Goal: Task Accomplishment & Management: Use online tool/utility

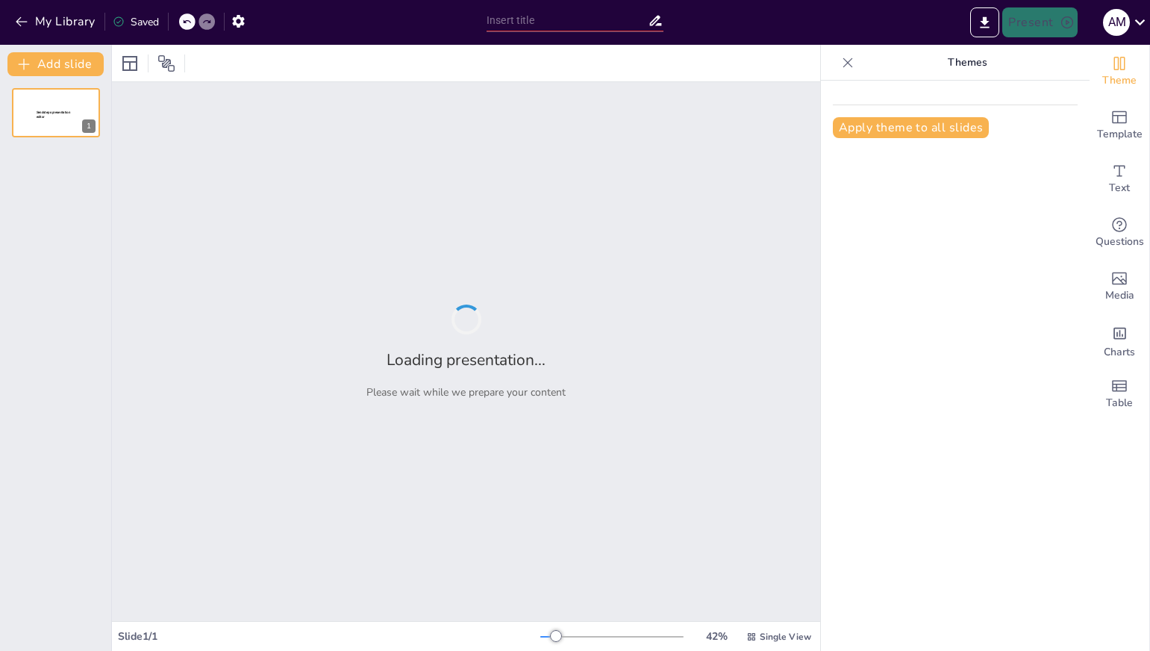
type input "Gobernabilidad y Gobernanza: Nuevos Paradigmas en la Gestión Pública"
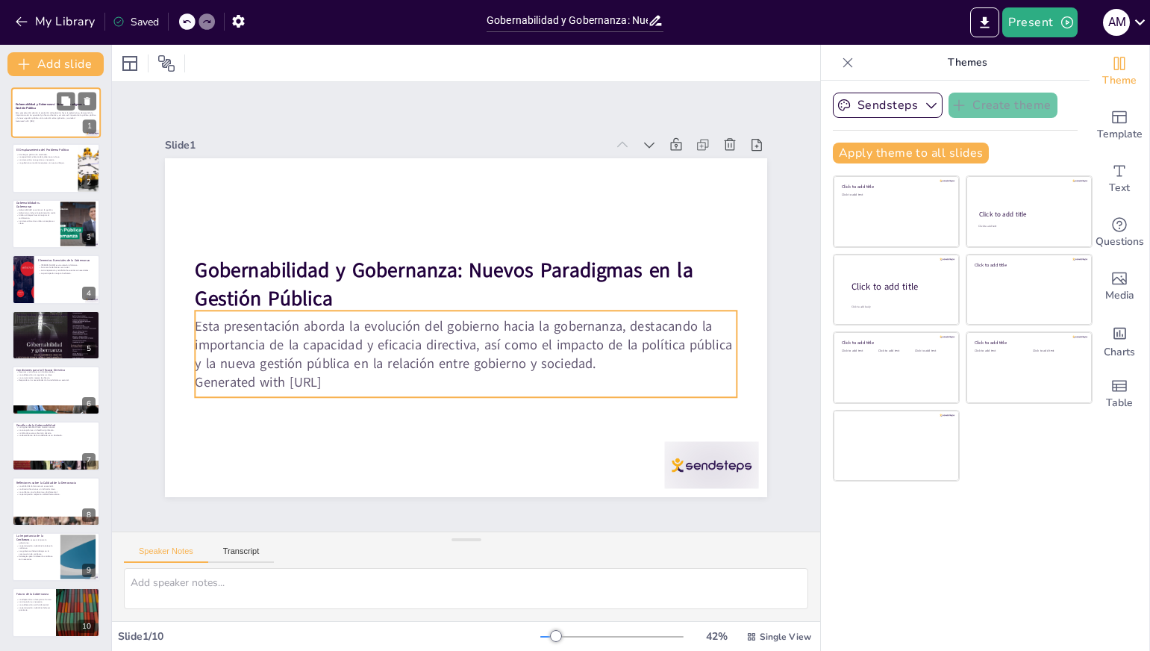
click at [25, 117] on p "Esta presentación aborda la evolución del gobierno hacia la gobernanza, destaca…" at bounding box center [56, 115] width 81 height 8
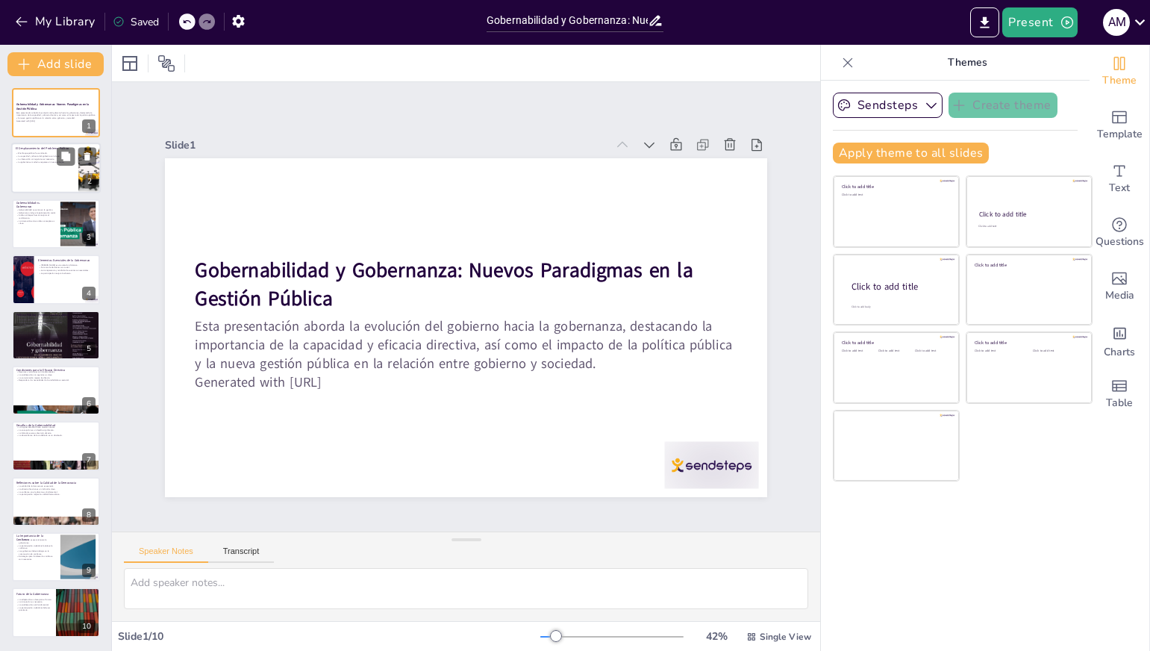
click at [27, 166] on div at bounding box center [56, 168] width 90 height 51
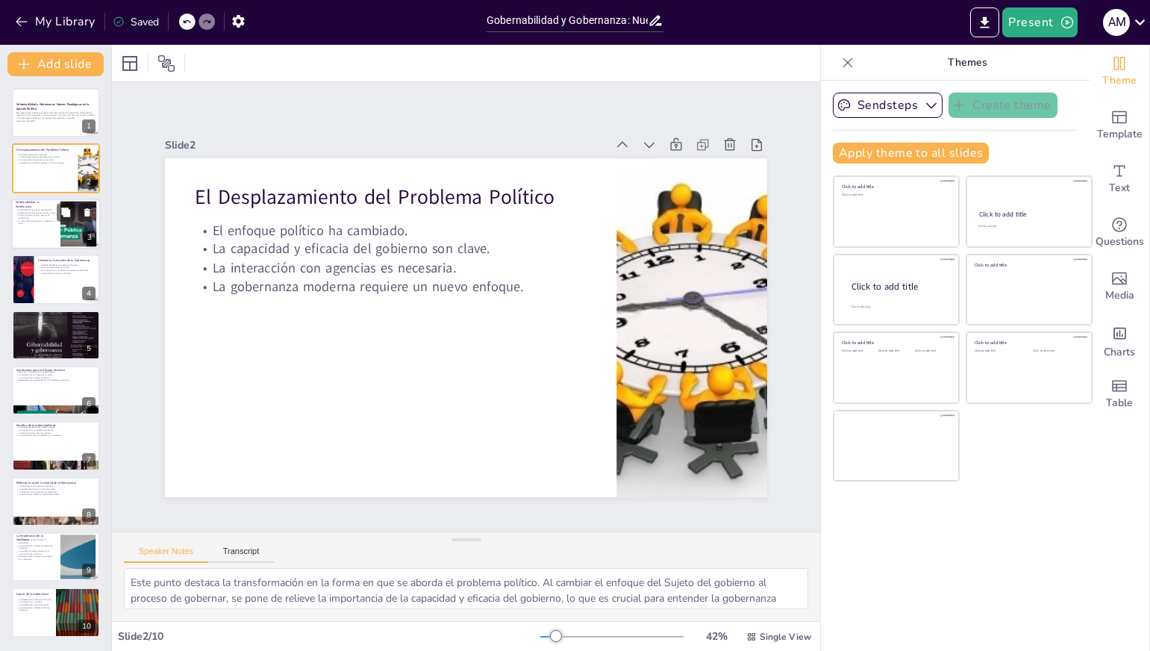
click at [22, 229] on div at bounding box center [56, 224] width 90 height 51
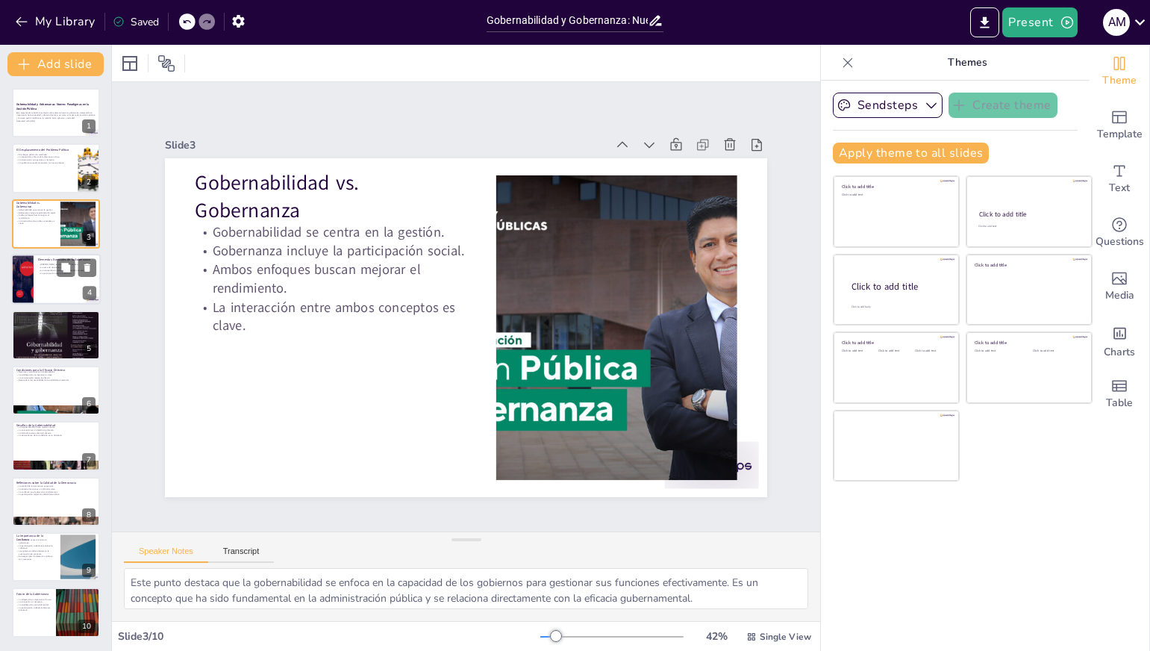
click at [37, 277] on div at bounding box center [56, 279] width 90 height 51
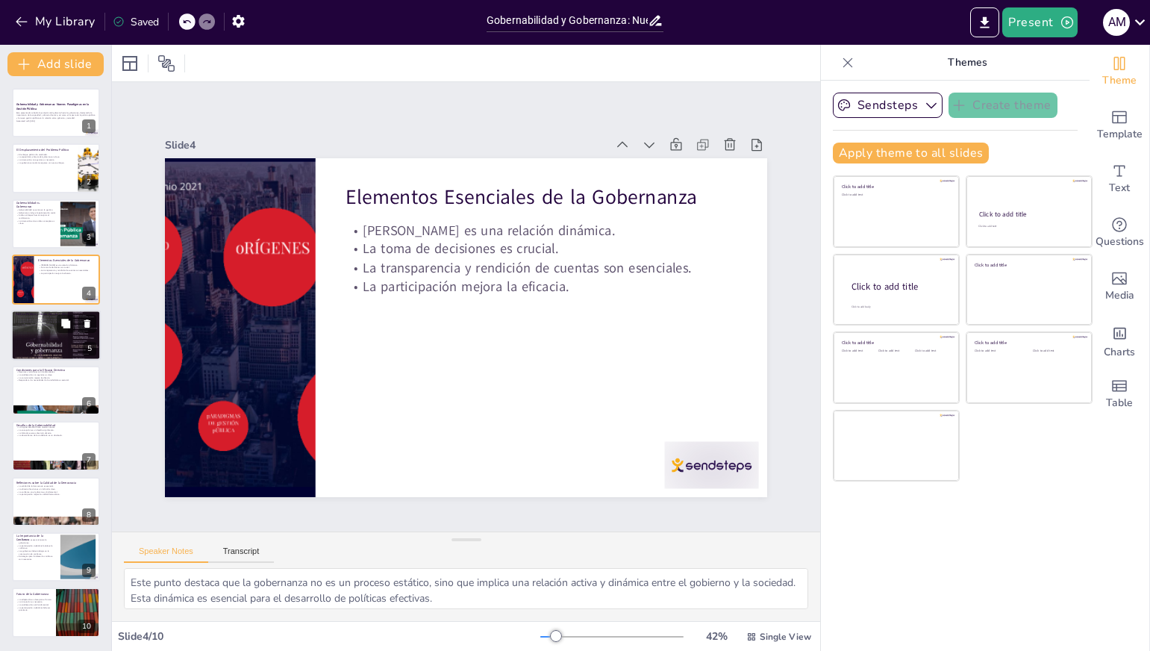
click at [40, 328] on div at bounding box center [56, 334] width 90 height 77
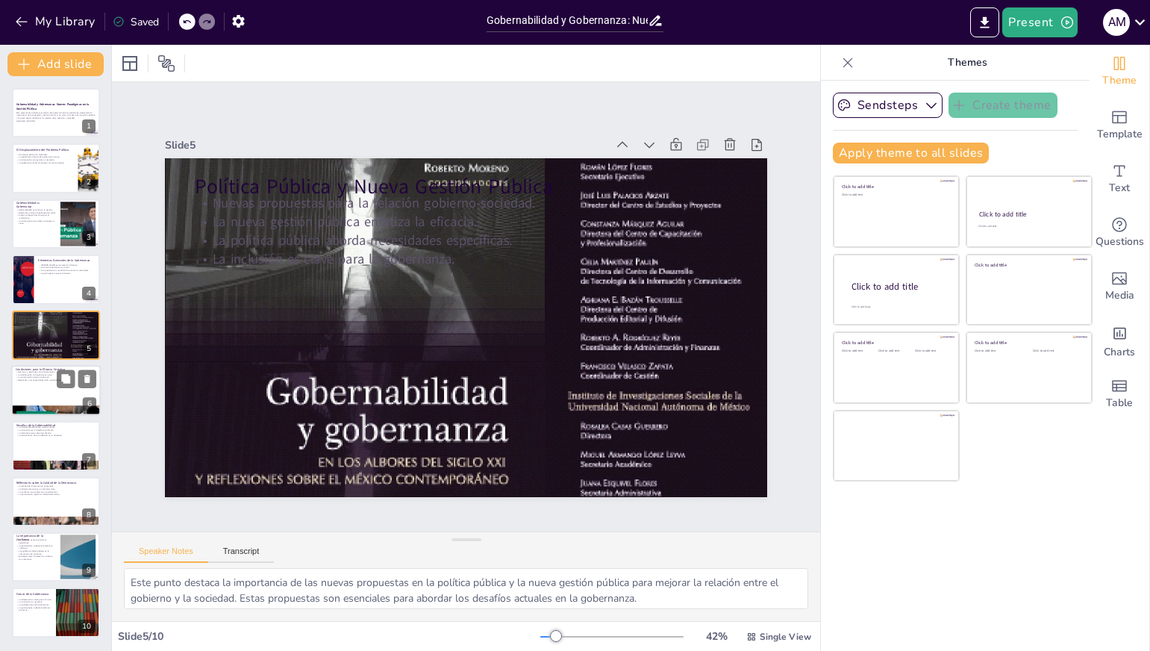
click at [46, 396] on div at bounding box center [56, 390] width 90 height 51
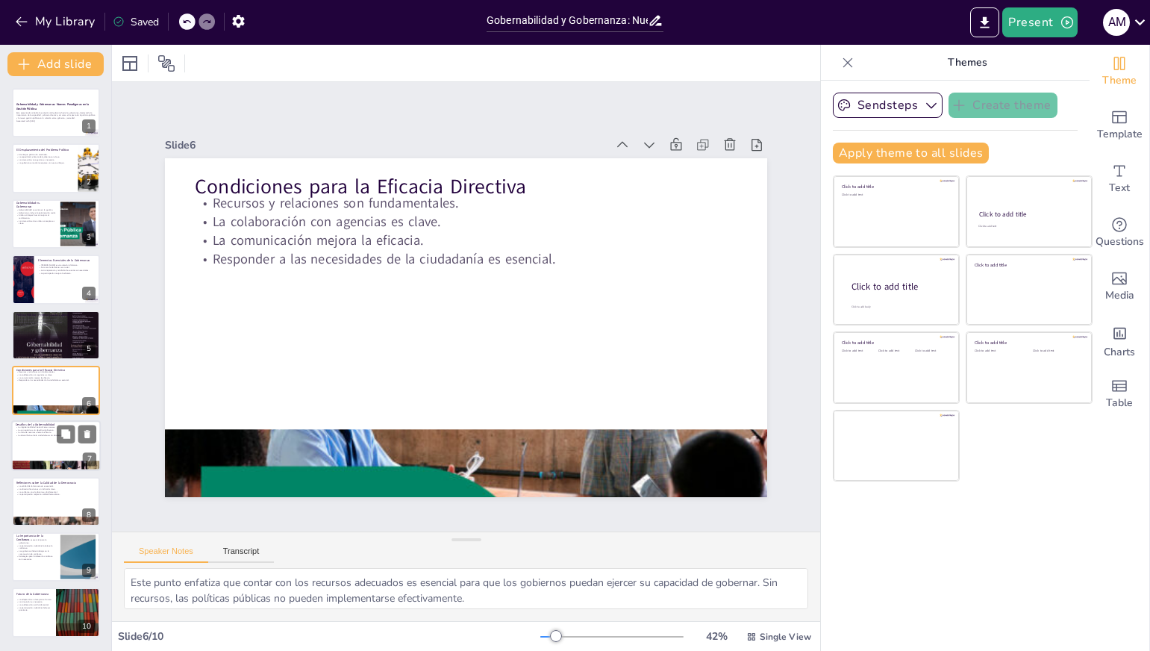
click at [40, 447] on div at bounding box center [56, 446] width 90 height 51
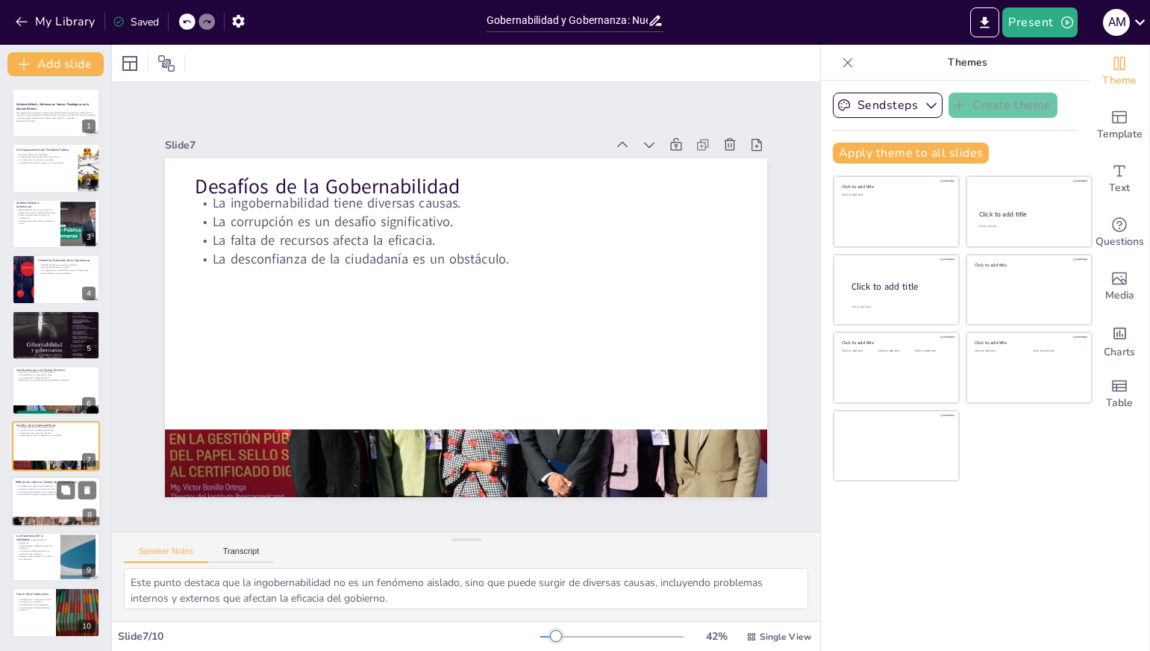
click at [17, 491] on p "La confianza en el gobierno es fundamental." at bounding box center [56, 491] width 81 height 3
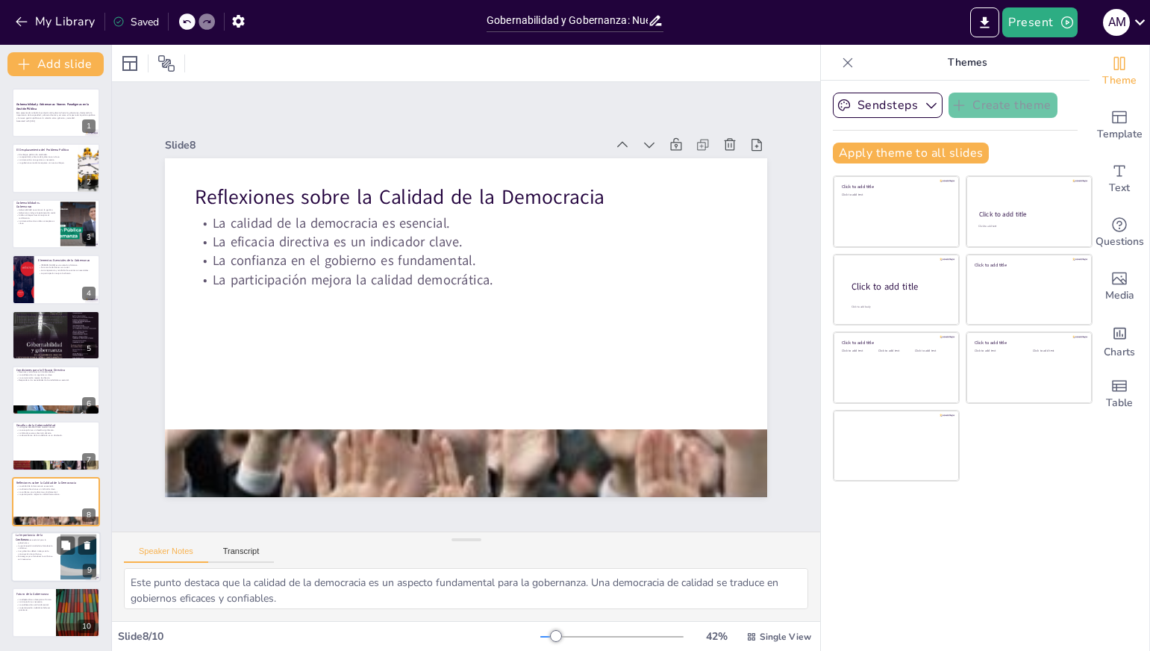
click at [34, 566] on div at bounding box center [56, 556] width 90 height 51
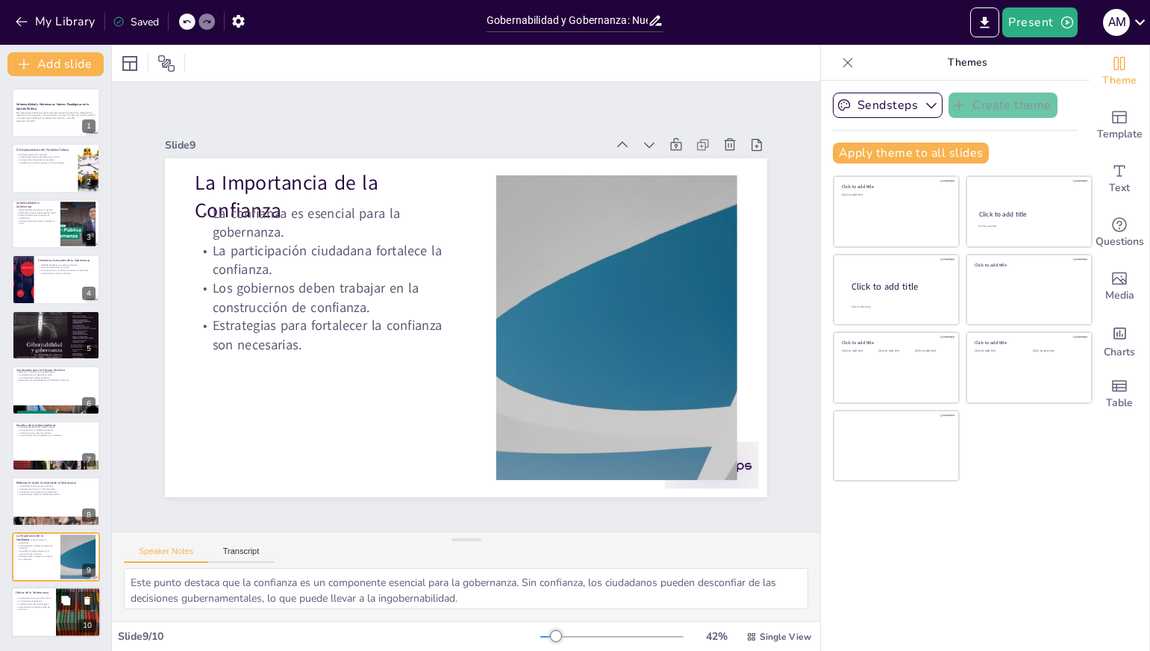
click at [40, 616] on div at bounding box center [56, 612] width 90 height 51
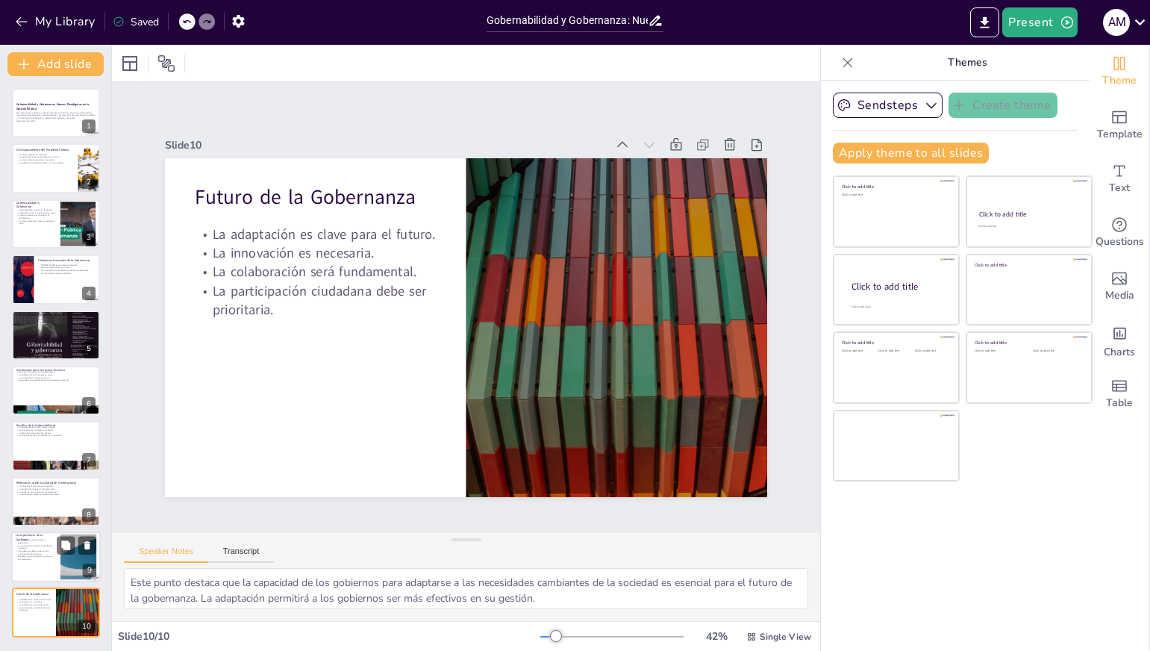
click at [27, 564] on div at bounding box center [56, 556] width 90 height 51
type textarea "Este punto destaca que la confianza es un componente esencial para la gobernanz…"
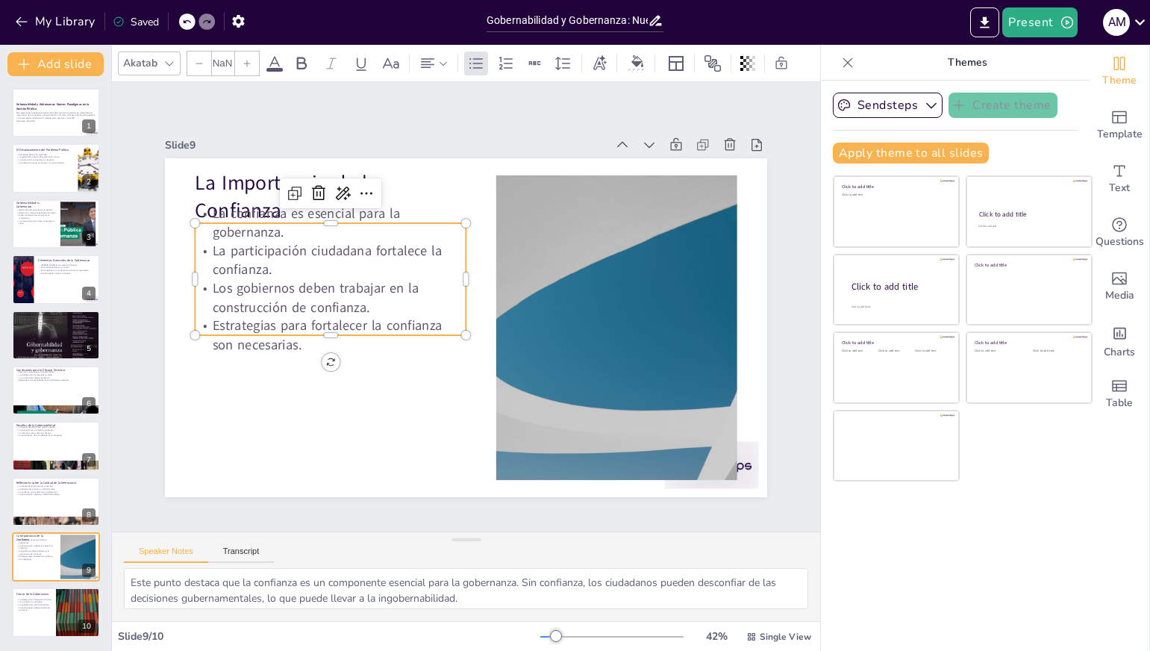
type input "32"
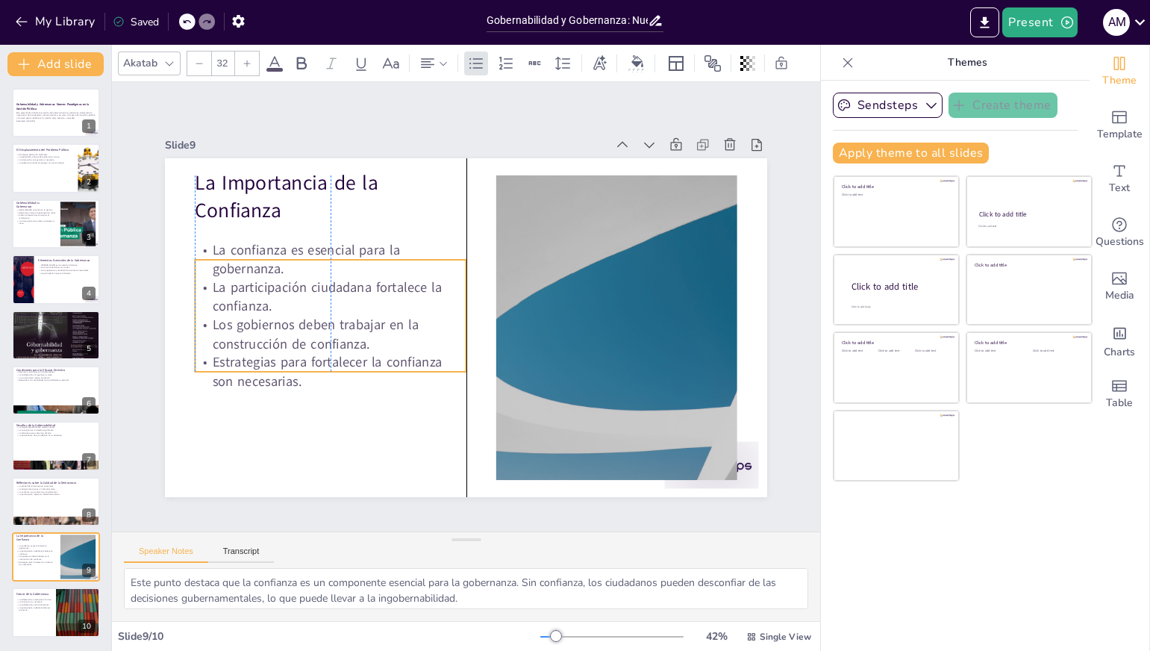
drag, startPoint x: 240, startPoint y: 296, endPoint x: 236, endPoint y: 333, distance: 36.8
click at [469, 333] on p "Los gobiernos deben trabajar en la construcción de confianza." at bounding box center [600, 336] width 263 height 144
click at [37, 493] on p "La participación mejora la calidad democrática." at bounding box center [56, 494] width 81 height 3
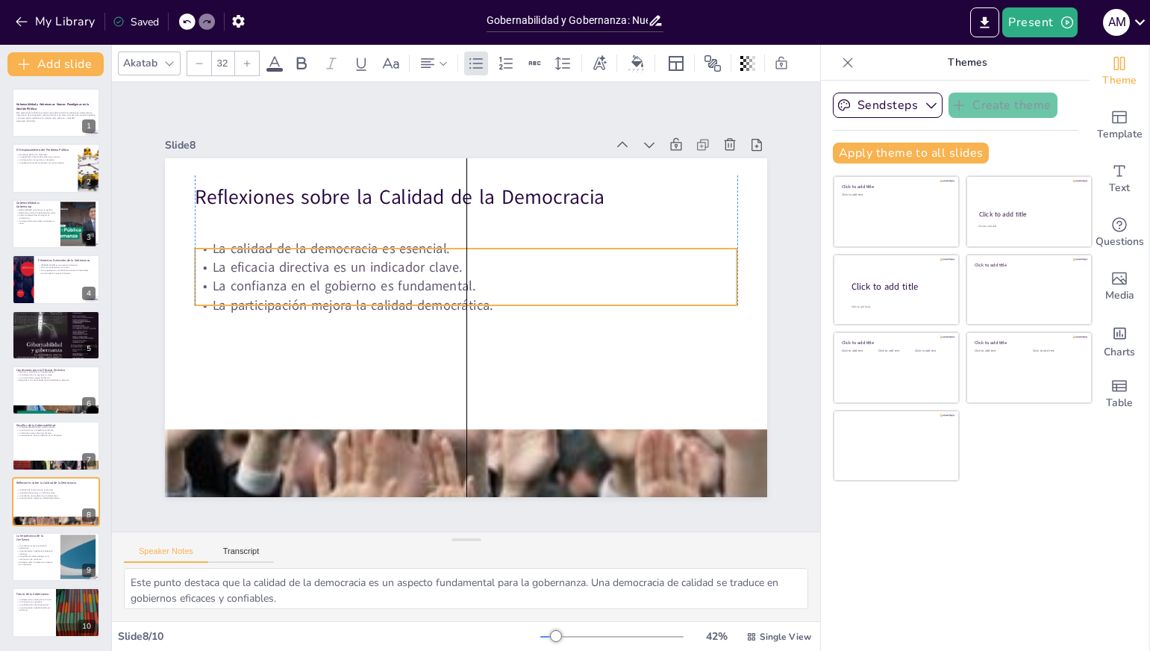
drag, startPoint x: 272, startPoint y: 237, endPoint x: 271, endPoint y: 262, distance: 25.4
click at [362, 262] on p "La eficacia directiva es un indicador clave." at bounding box center [427, 315] width 131 height 534
click at [47, 449] on div at bounding box center [56, 446] width 90 height 51
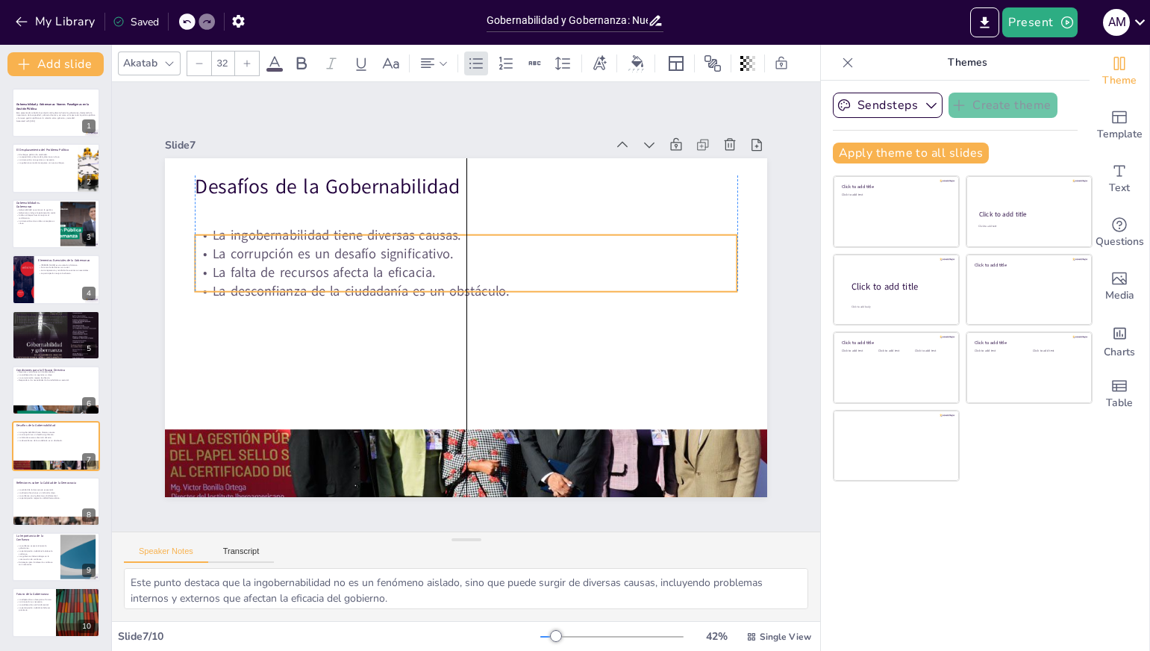
drag, startPoint x: 282, startPoint y: 222, endPoint x: 278, endPoint y: 254, distance: 32.3
click at [294, 254] on p "La corrupción es un desafío significativo." at bounding box center [502, 267] width 416 height 376
click at [57, 393] on div at bounding box center [56, 390] width 90 height 51
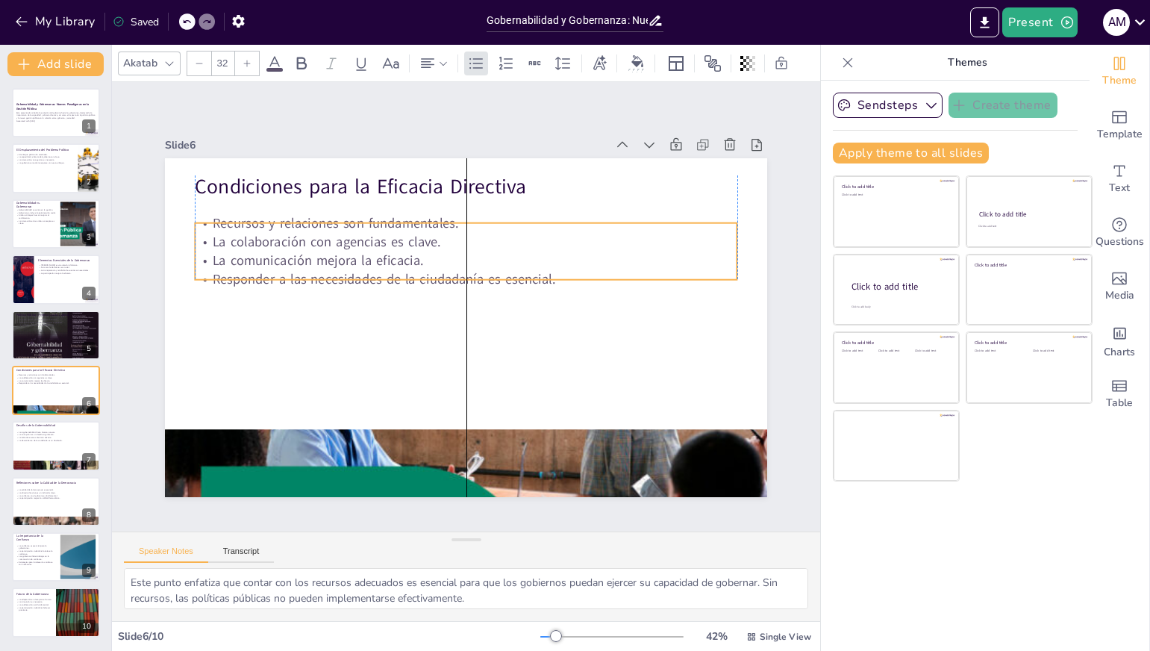
drag, startPoint x: 276, startPoint y: 233, endPoint x: 276, endPoint y: 253, distance: 20.2
click at [276, 253] on p "La comunicación mejora la eficacia." at bounding box center [447, 349] width 503 height 237
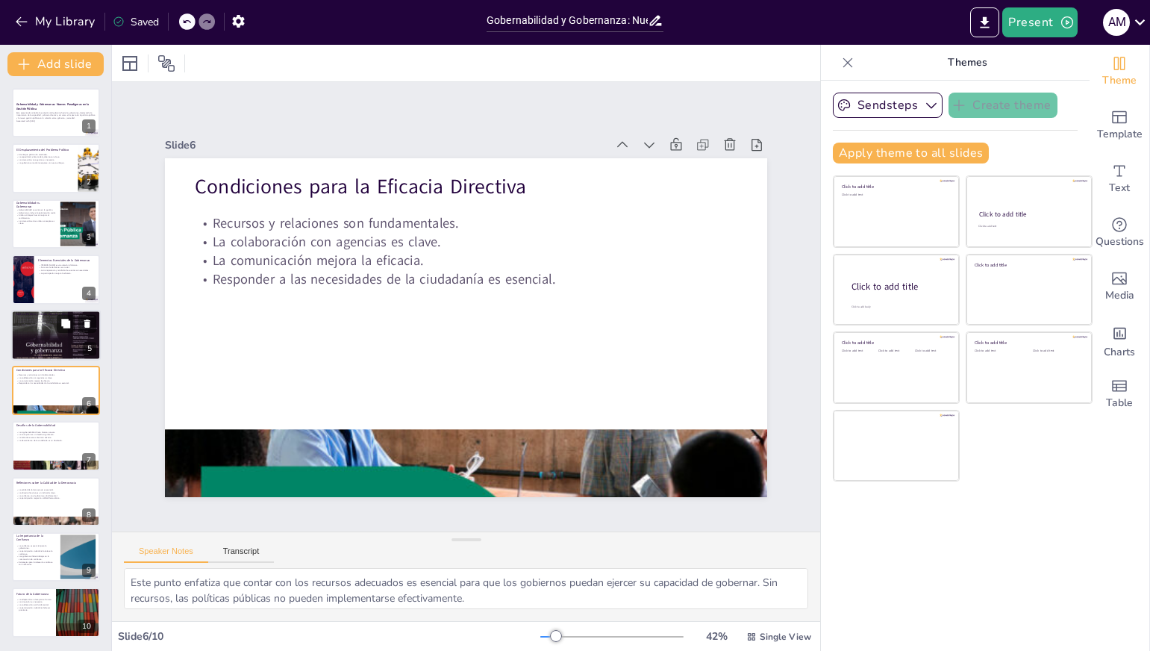
click at [54, 338] on div at bounding box center [56, 334] width 90 height 77
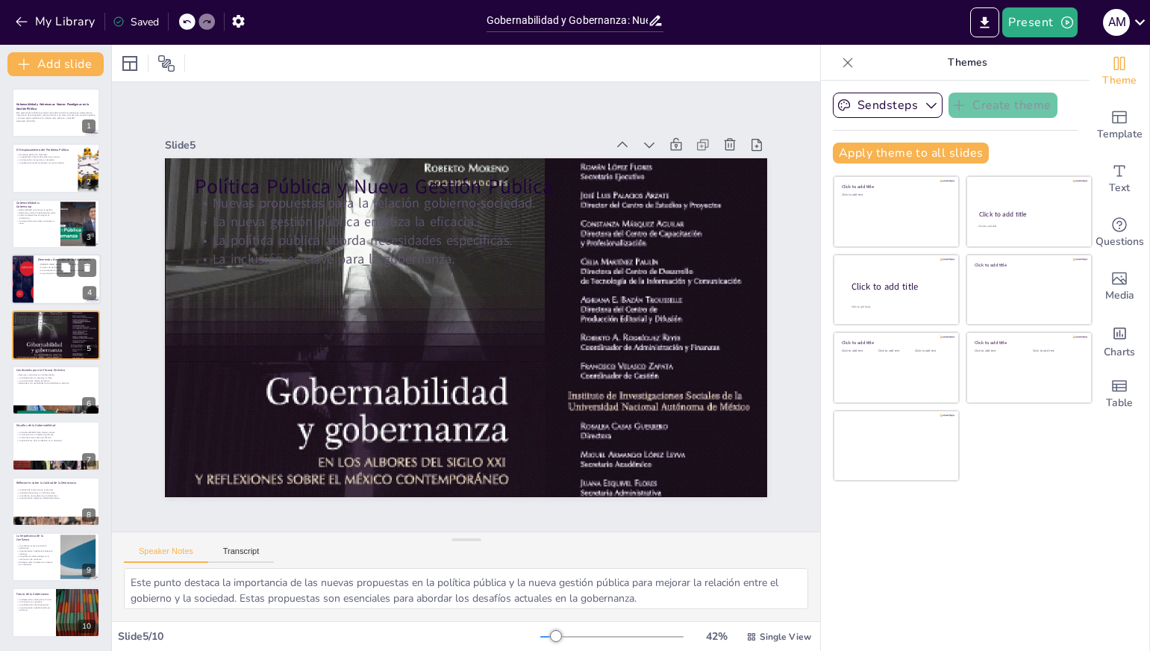
click at [41, 286] on div at bounding box center [56, 279] width 90 height 51
type textarea "Este punto destaca que la gobernanza no es un proceso estático, sino que implic…"
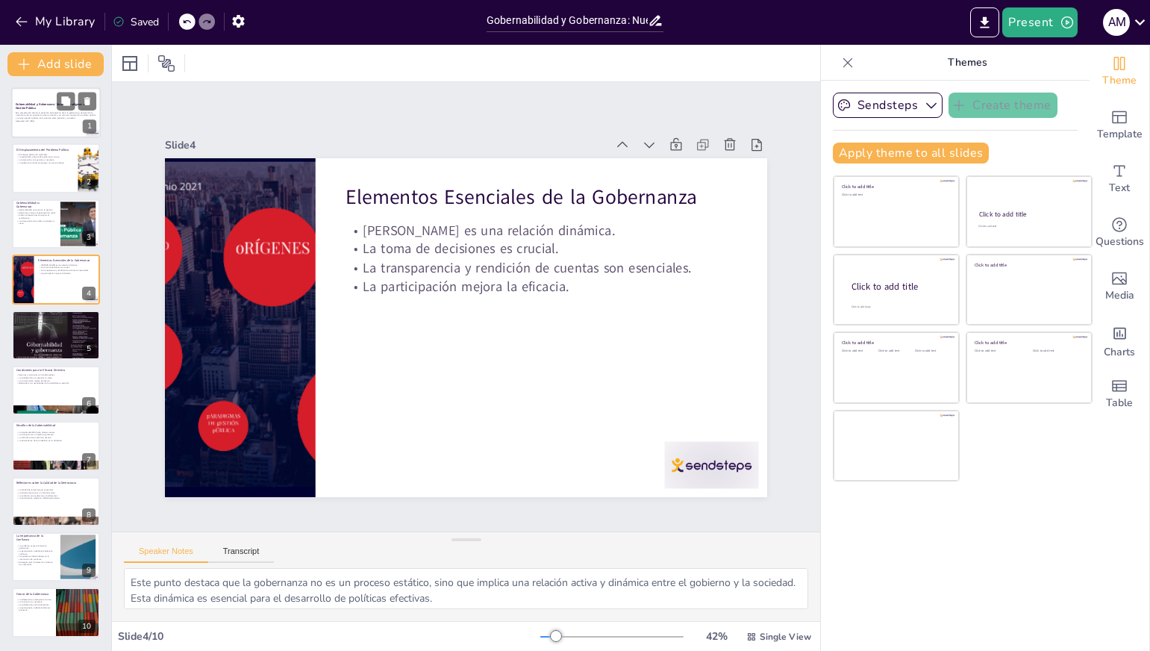
click at [45, 118] on p "Esta presentación aborda la evolución del gobierno hacia la gobernanza, destaca…" at bounding box center [56, 115] width 81 height 8
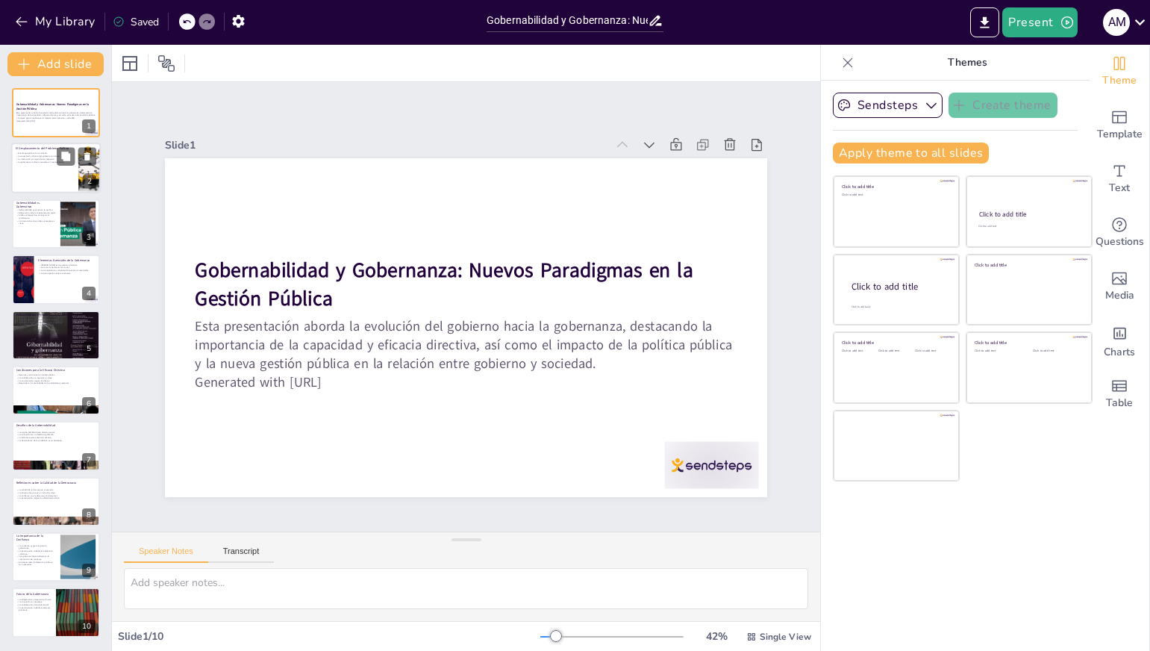
click at [40, 175] on div at bounding box center [56, 168] width 90 height 51
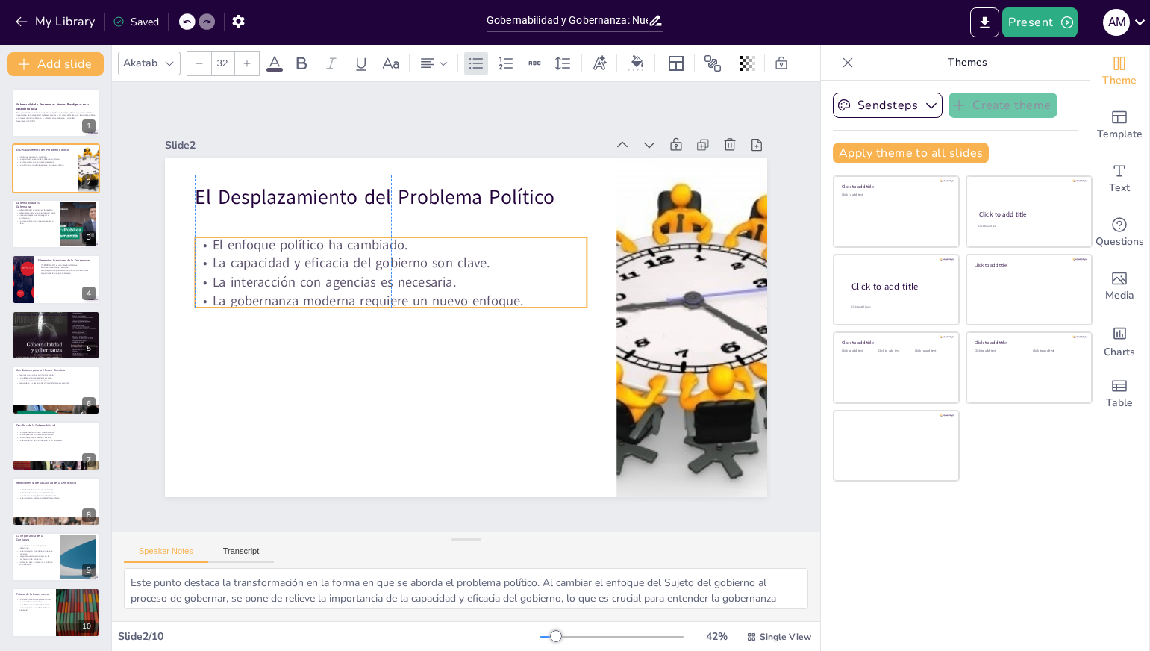
drag, startPoint x: 303, startPoint y: 268, endPoint x: 302, endPoint y: 282, distance: 14.3
click at [346, 322] on p "La interacción con agencias es necesaria." at bounding box center [542, 331] width 392 height 19
click at [37, 225] on div at bounding box center [56, 224] width 90 height 51
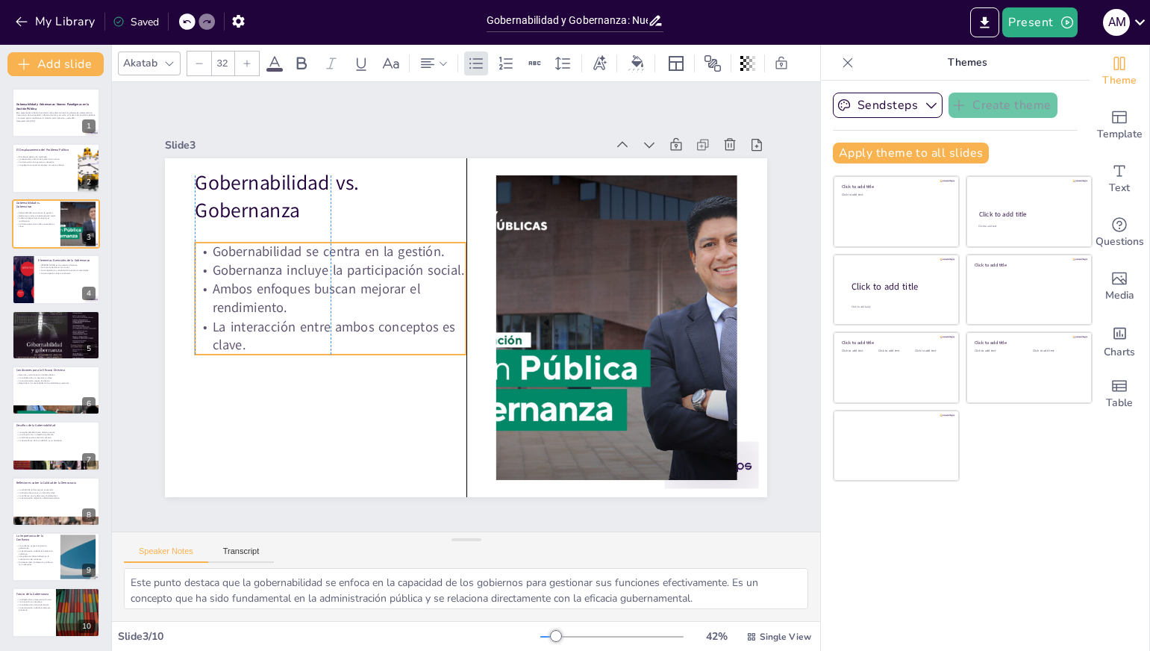
drag, startPoint x: 228, startPoint y: 255, endPoint x: 228, endPoint y: 275, distance: 19.4
click at [441, 302] on p "Ambos enfoques buscan mejorar el rendimiento." at bounding box center [513, 433] width 145 height 263
click at [57, 293] on div at bounding box center [56, 279] width 90 height 51
type textarea "Este punto destaca que la gobernanza no es un proceso estático, sino que implic…"
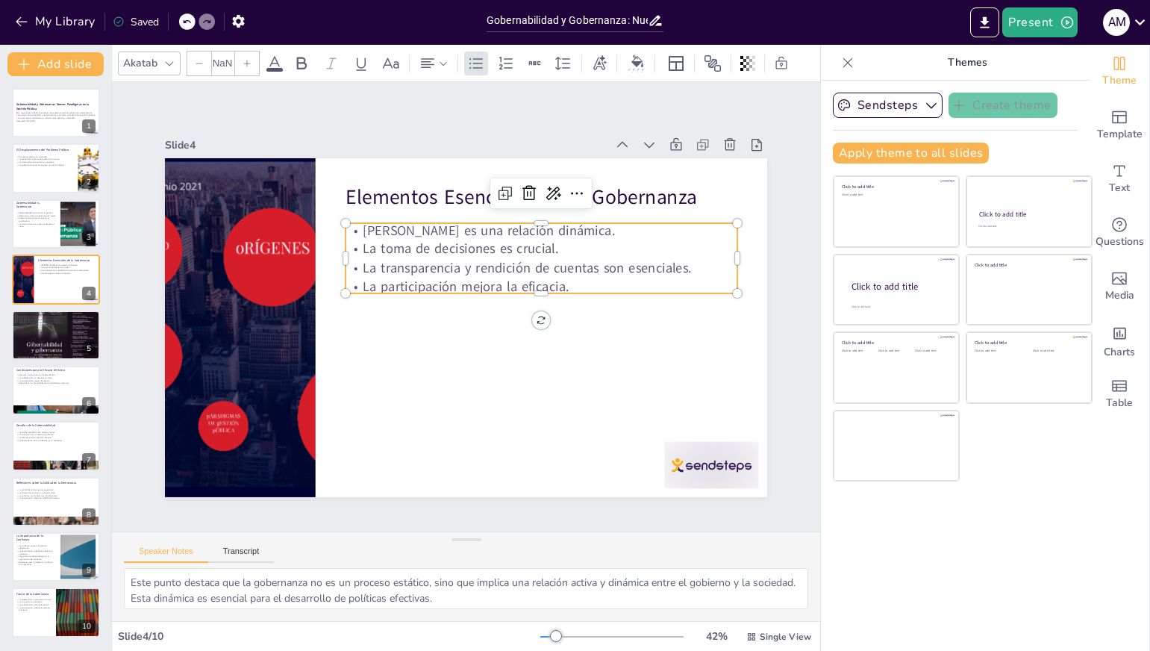
type input "32"
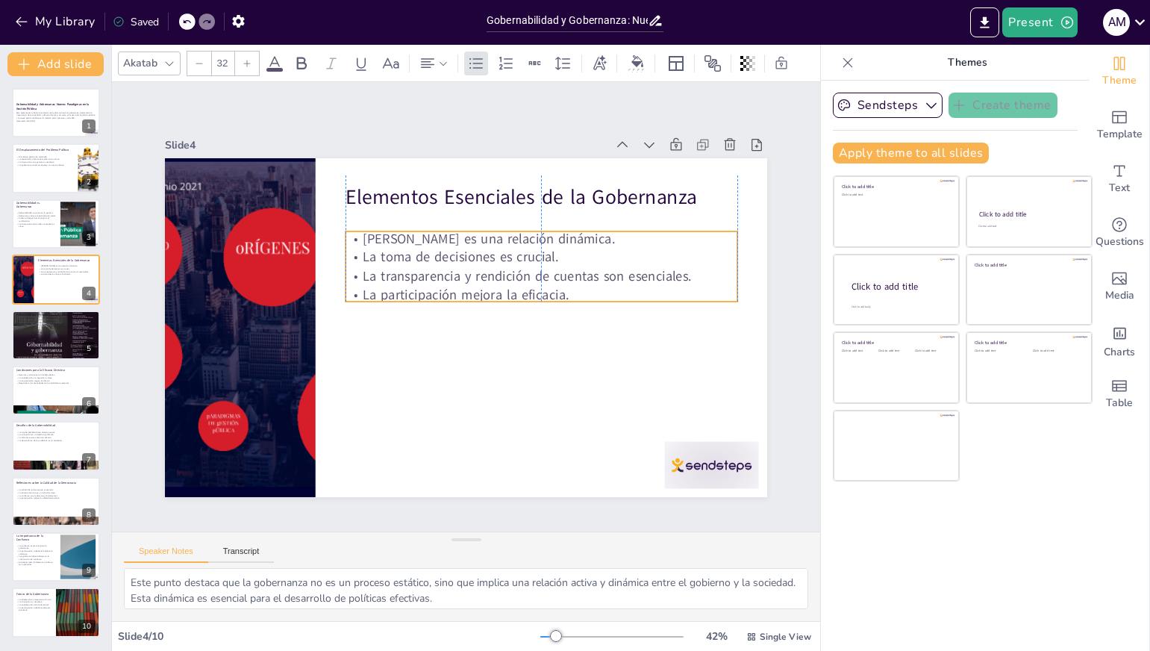
drag, startPoint x: 371, startPoint y: 248, endPoint x: 372, endPoint y: 256, distance: 8.3
click at [382, 256] on p "La toma de decisiones es crucial." at bounding box center [556, 301] width 349 height 211
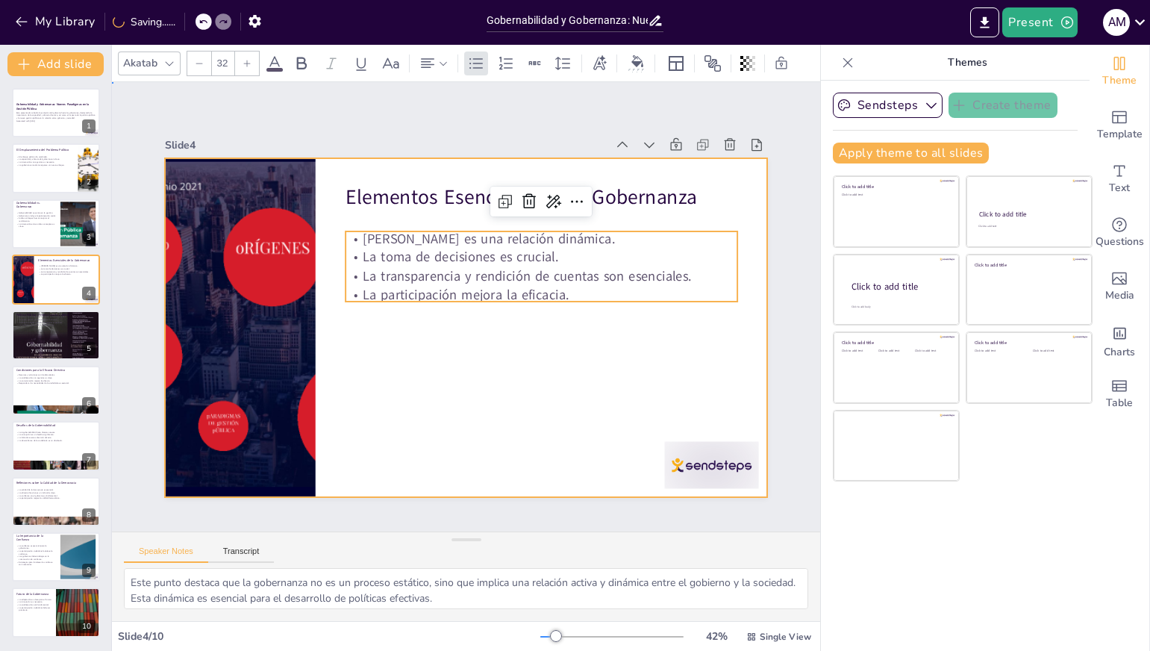
click at [428, 396] on div at bounding box center [445, 311] width 457 height 660
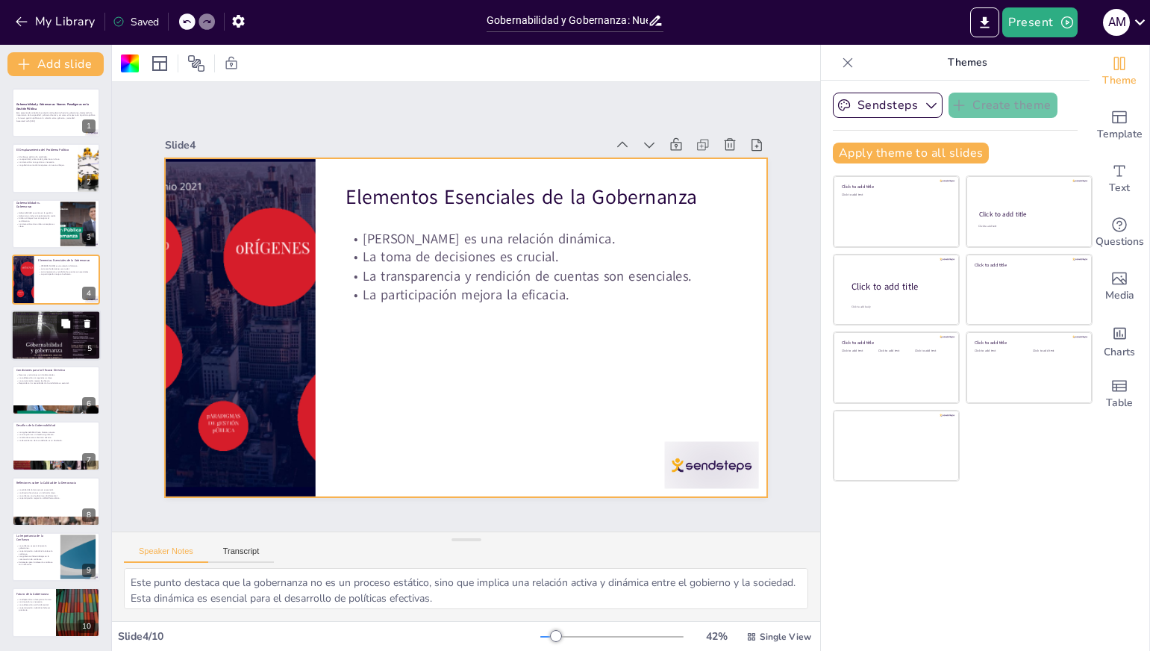
click at [14, 350] on div at bounding box center [56, 334] width 90 height 77
type textarea "Este punto destaca la importancia de las nuevas propuestas en la política públi…"
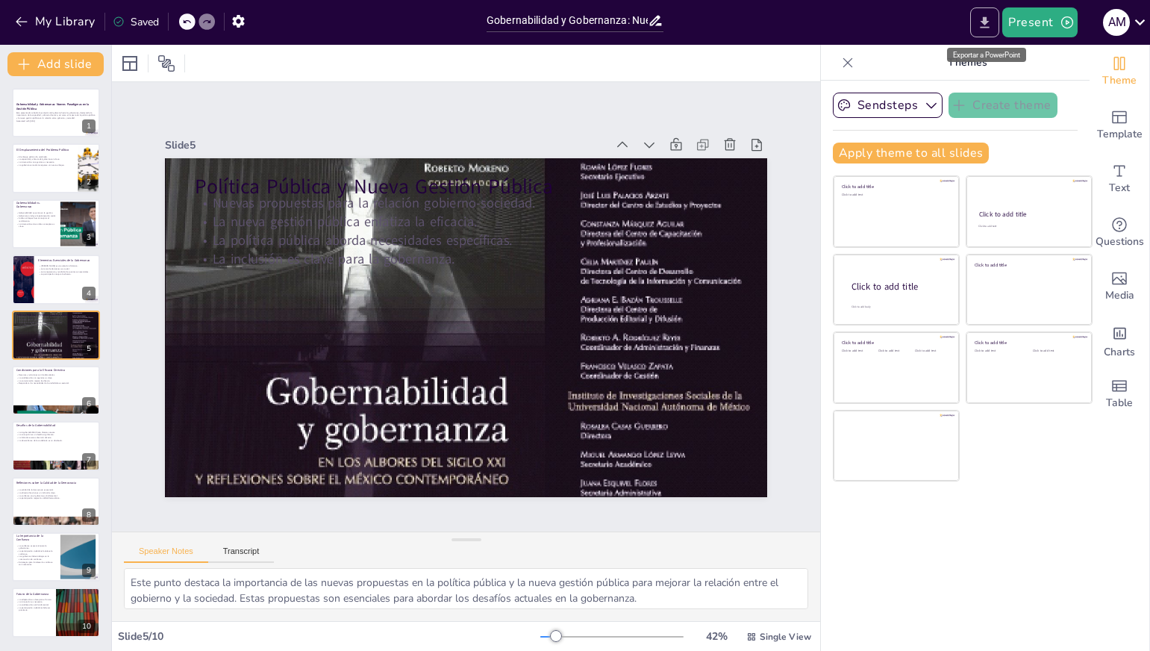
click at [987, 25] on icon "Export to PowerPoint" at bounding box center [985, 21] width 9 height 11
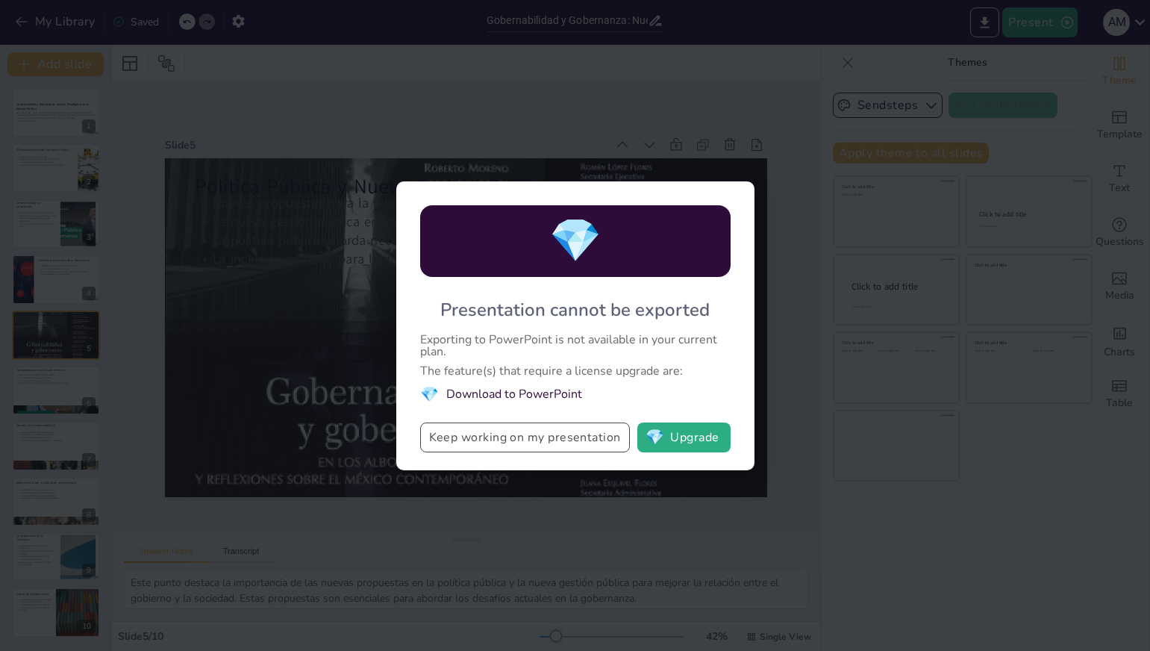
click at [487, 440] on button "Keep working on my presentation" at bounding box center [525, 437] width 210 height 30
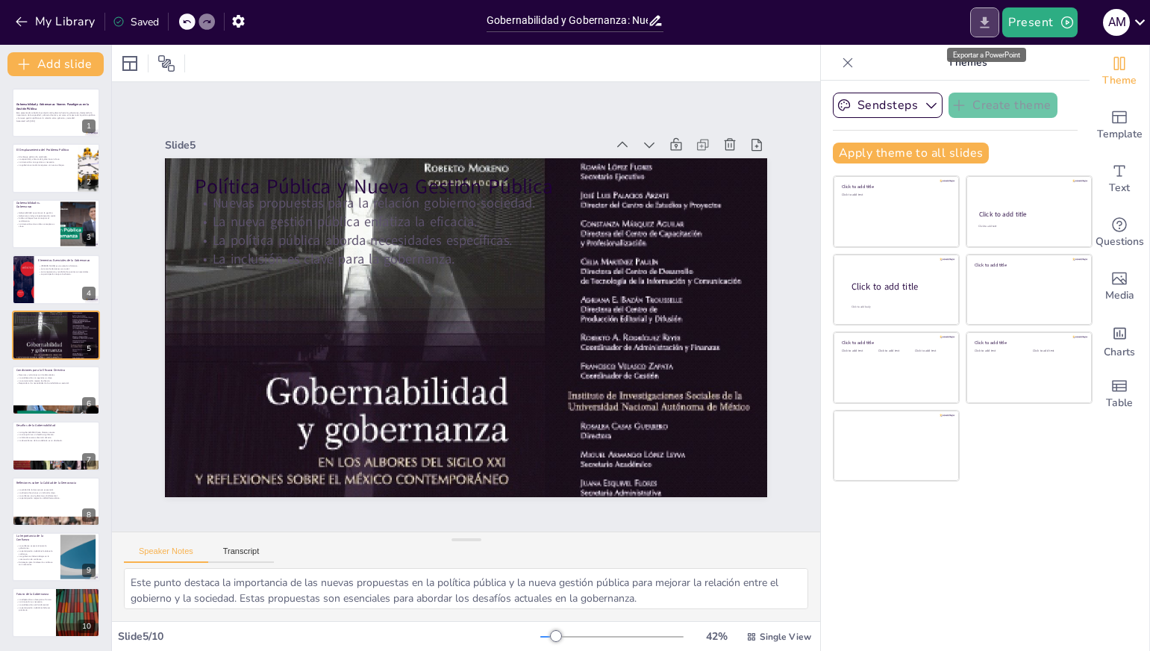
click at [980, 19] on icon "Export to PowerPoint" at bounding box center [985, 23] width 16 height 16
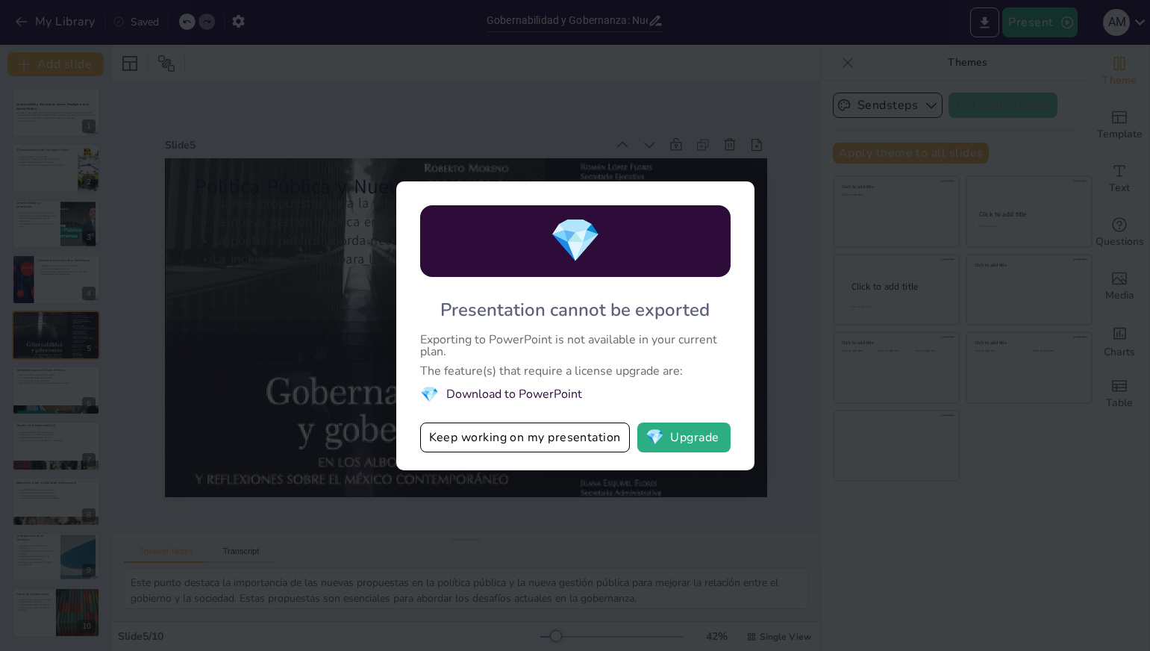
click at [796, 298] on div "💎 Presentation cannot be exported Exporting to PowerPoint is not available in y…" at bounding box center [575, 325] width 1150 height 651
click at [567, 437] on button "Keep working on my presentation" at bounding box center [525, 437] width 210 height 30
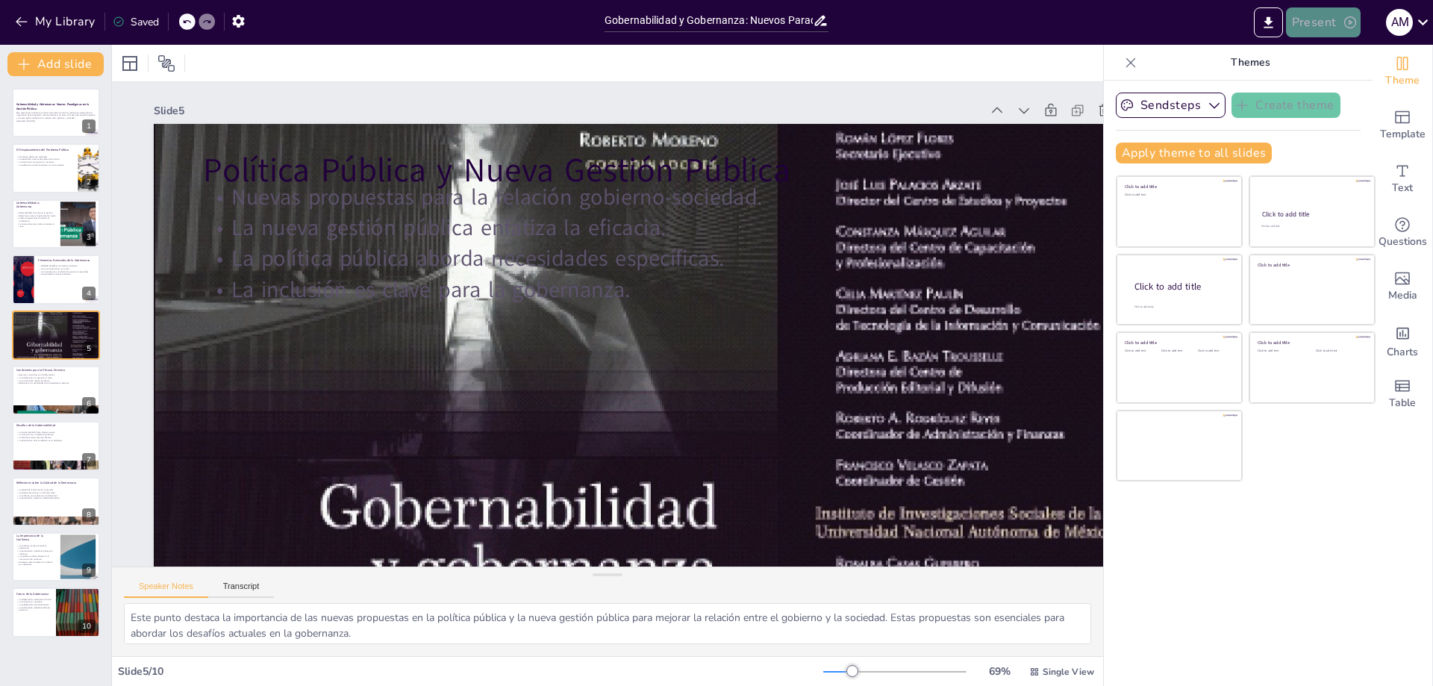
click at [1149, 24] on button "Present" at bounding box center [1323, 22] width 75 height 30
click at [1149, 59] on font "Presentación de vista previa" at bounding box center [1361, 55] width 125 height 11
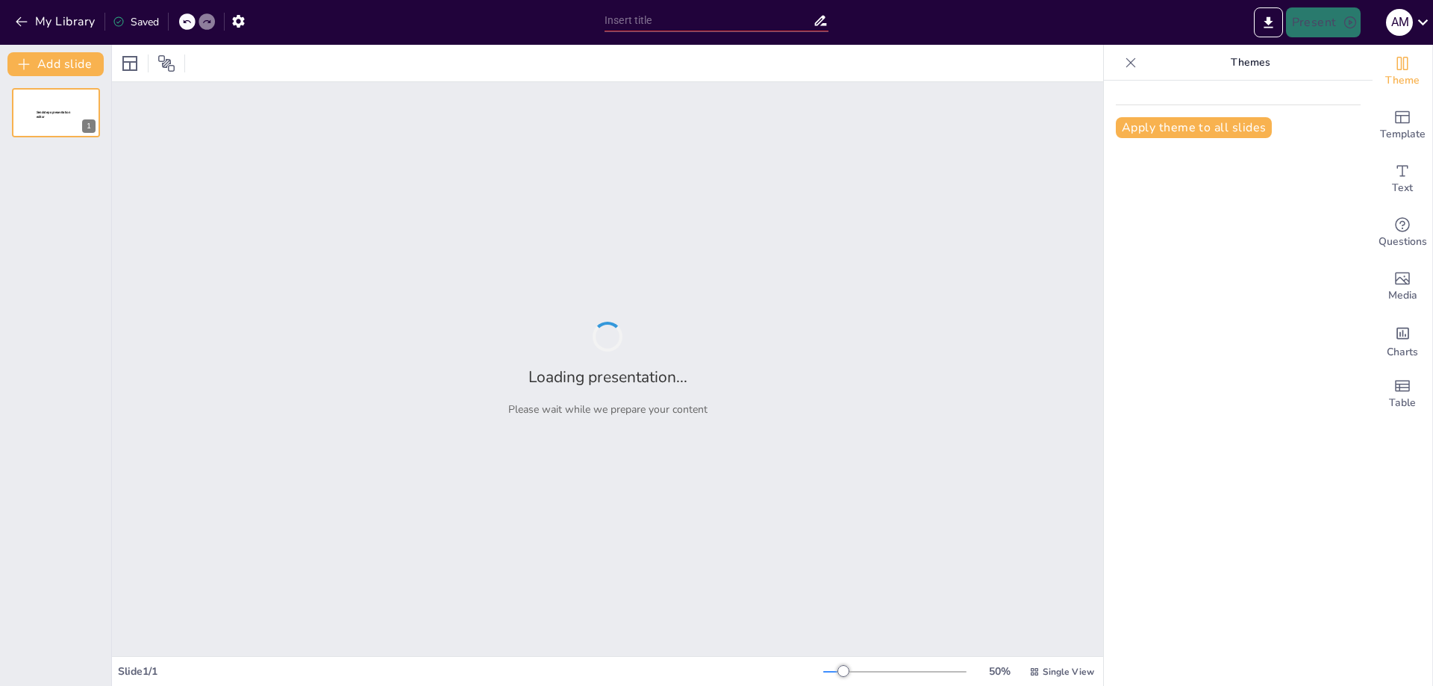
type input "Gobernabilidad y Gobernanza: Nuevos Paradigmas en la Gestión Pública"
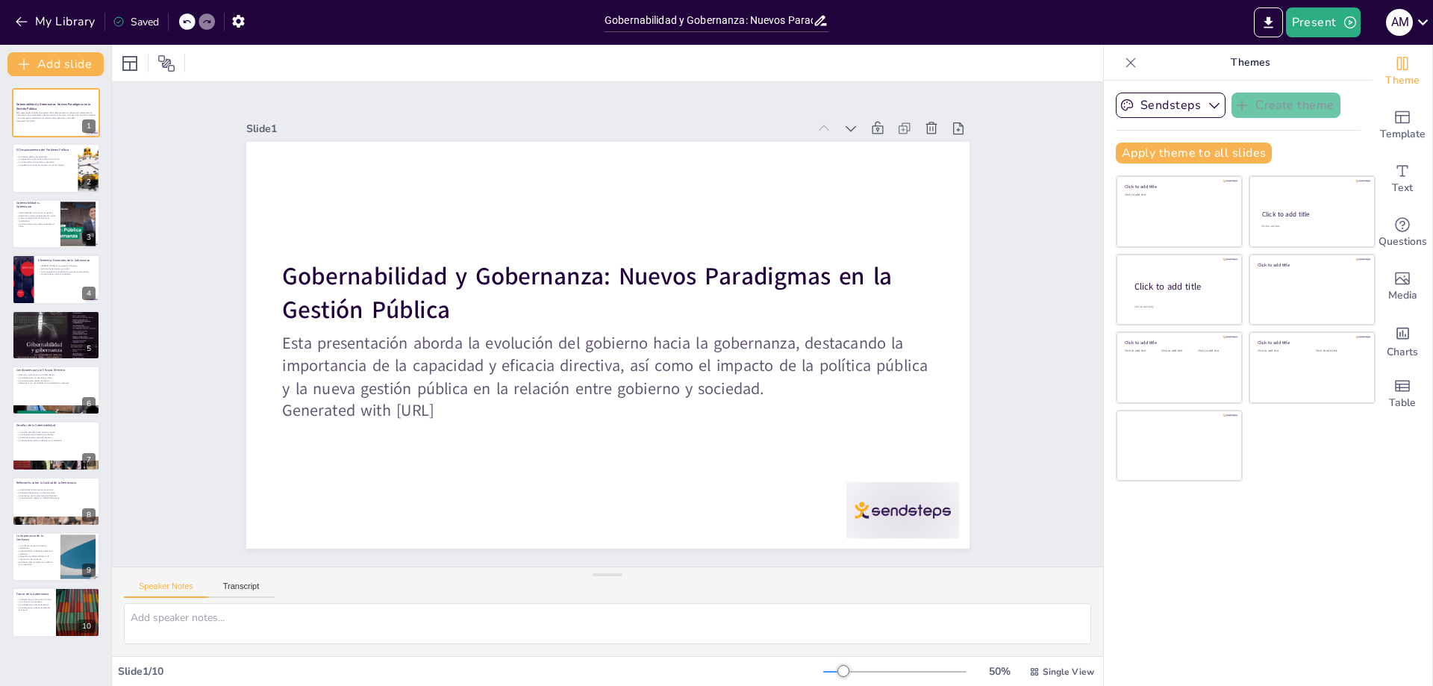
click at [145, 20] on div "Saved" at bounding box center [136, 22] width 46 height 14
click at [1269, 19] on icon "Export to PowerPoint" at bounding box center [1267, 21] width 9 height 11
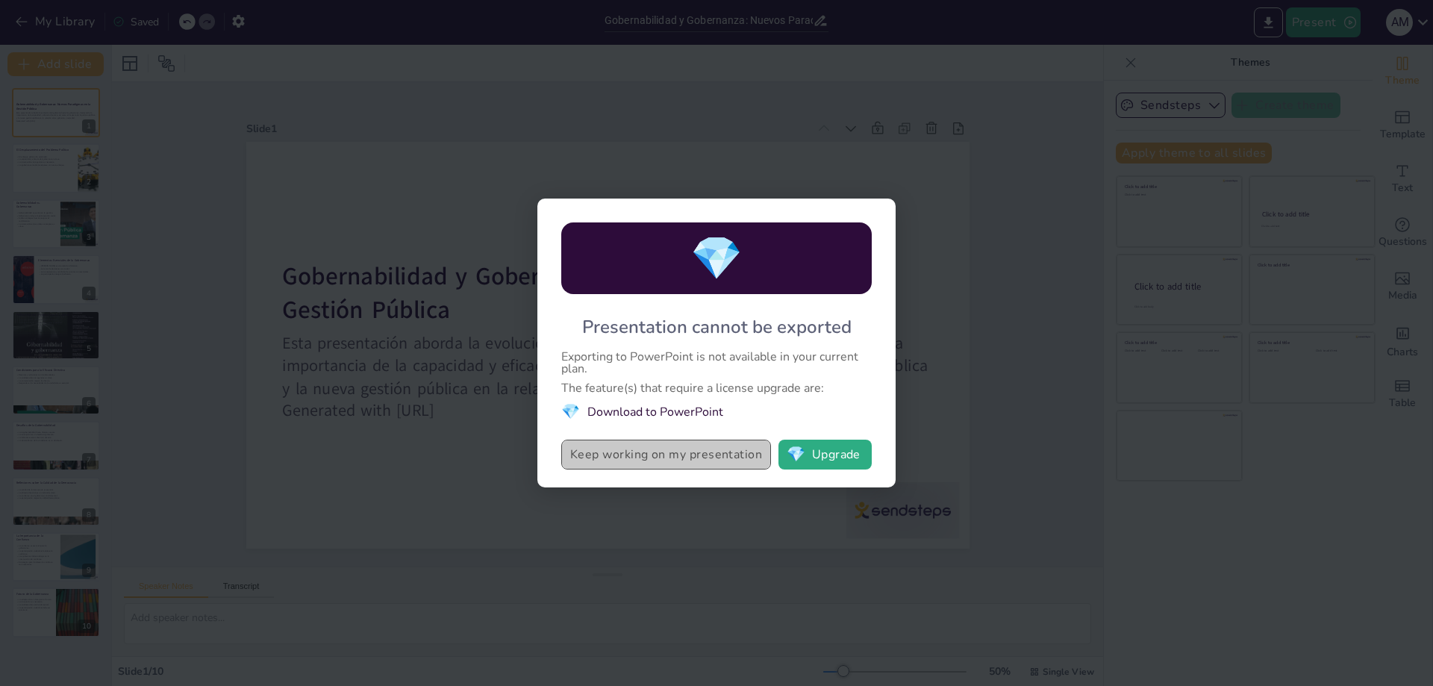
click at [705, 456] on button "Keep working on my presentation" at bounding box center [666, 455] width 210 height 30
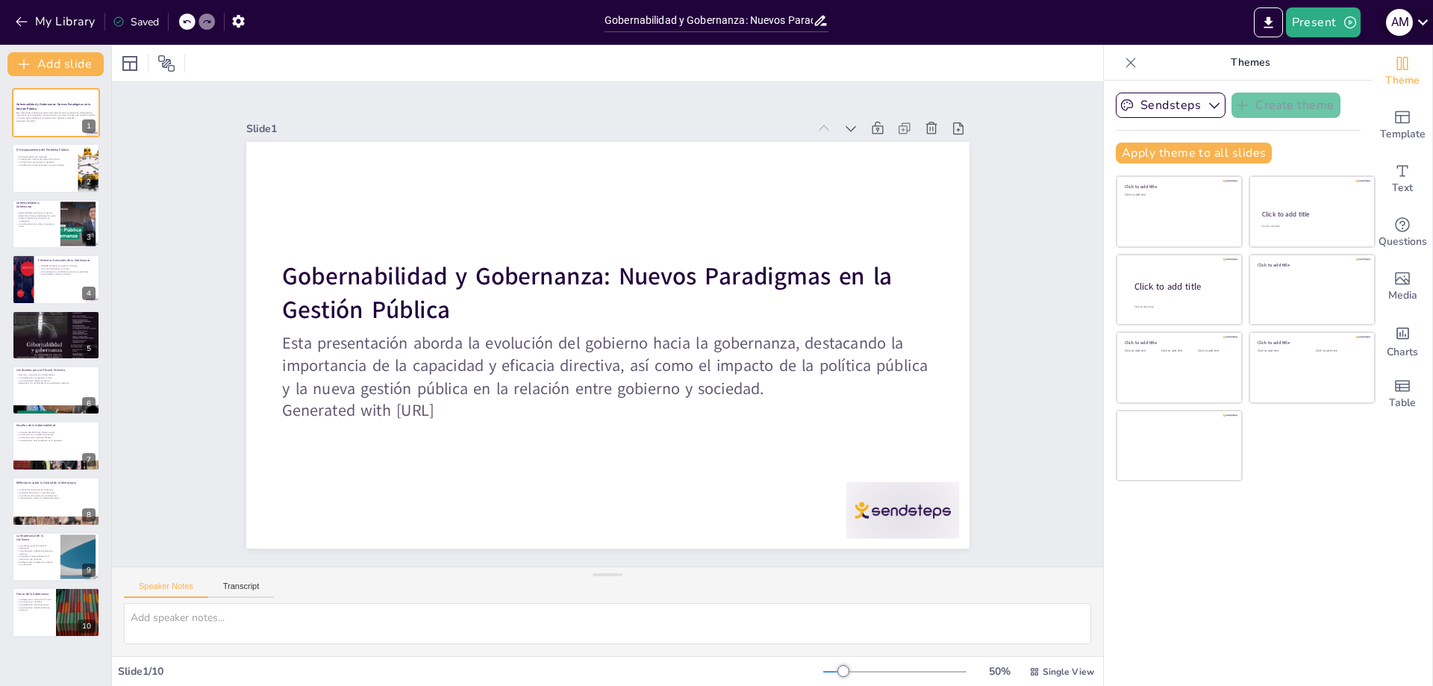
click at [1422, 22] on icon at bounding box center [1423, 22] width 20 height 20
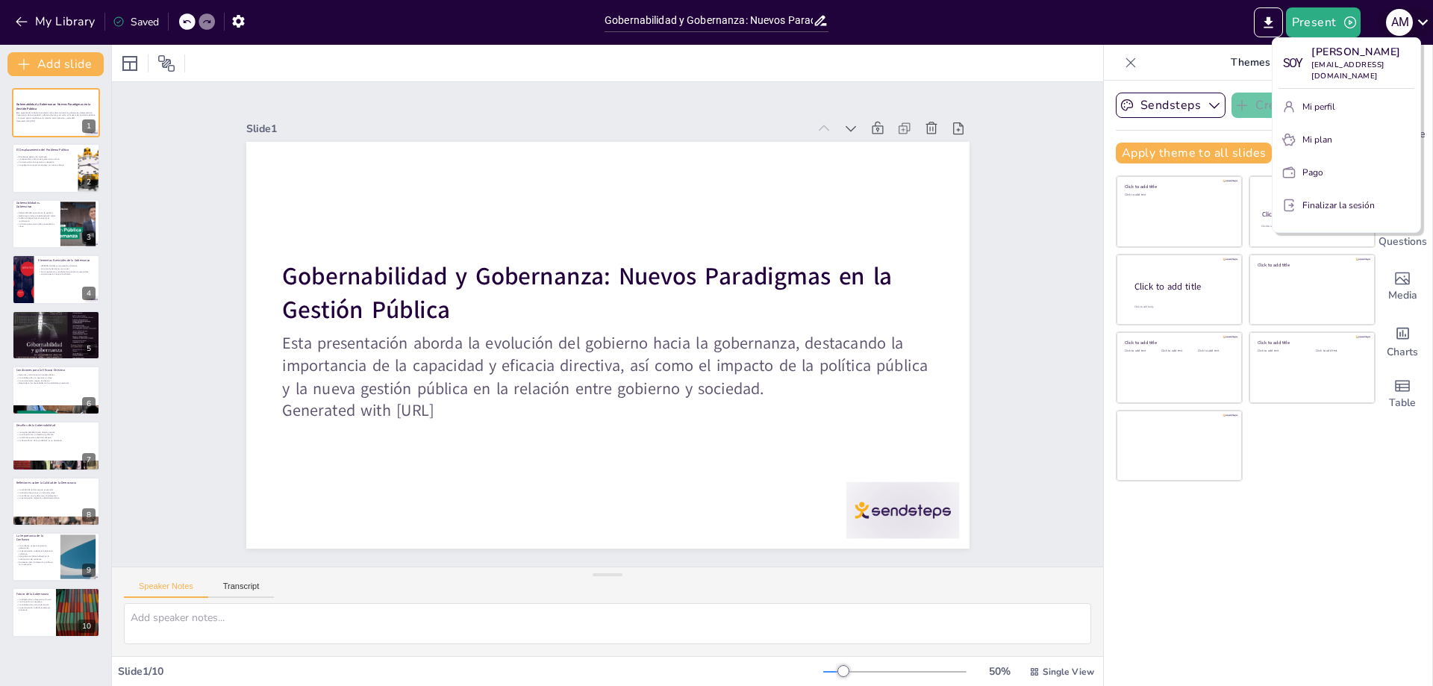
click at [1422, 22] on div at bounding box center [716, 343] width 1433 height 686
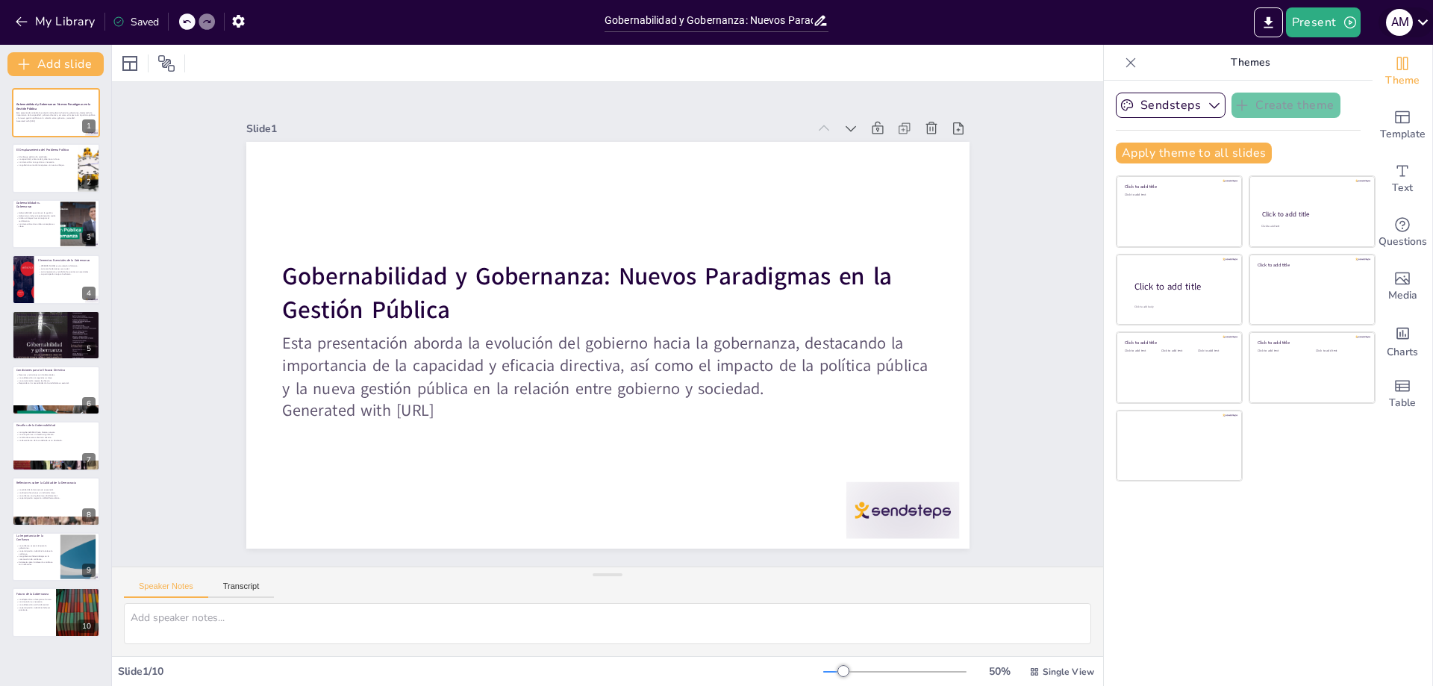
click at [1422, 22] on icon at bounding box center [1423, 22] width 20 height 20
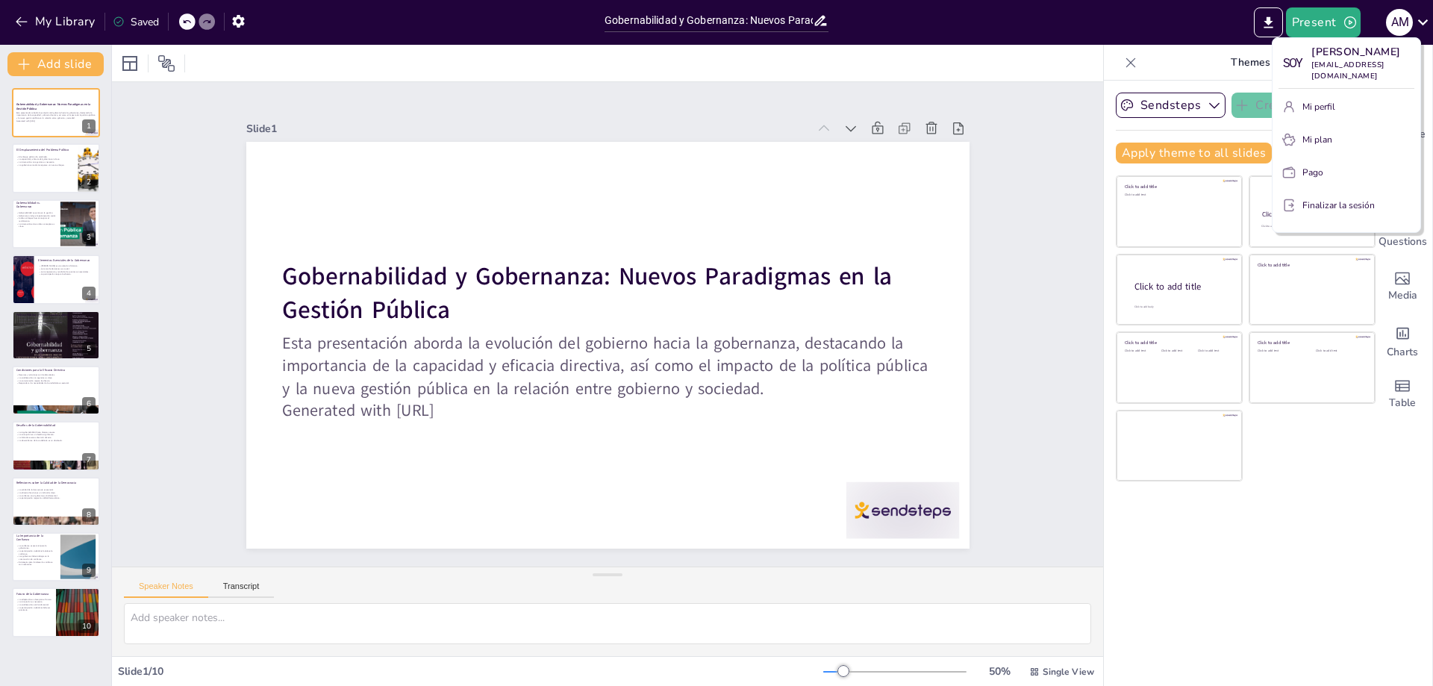
click at [1047, 123] on div at bounding box center [716, 343] width 1433 height 686
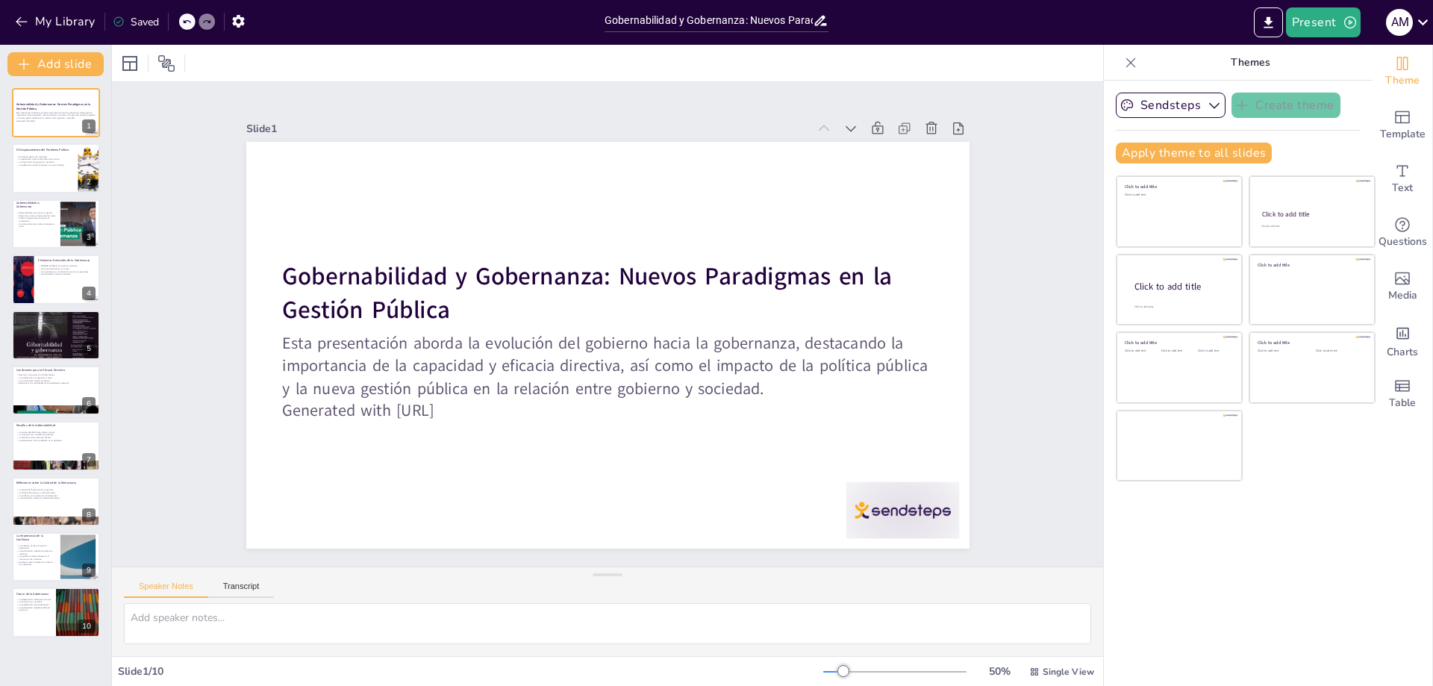
click at [1126, 63] on icon at bounding box center [1131, 62] width 10 height 10
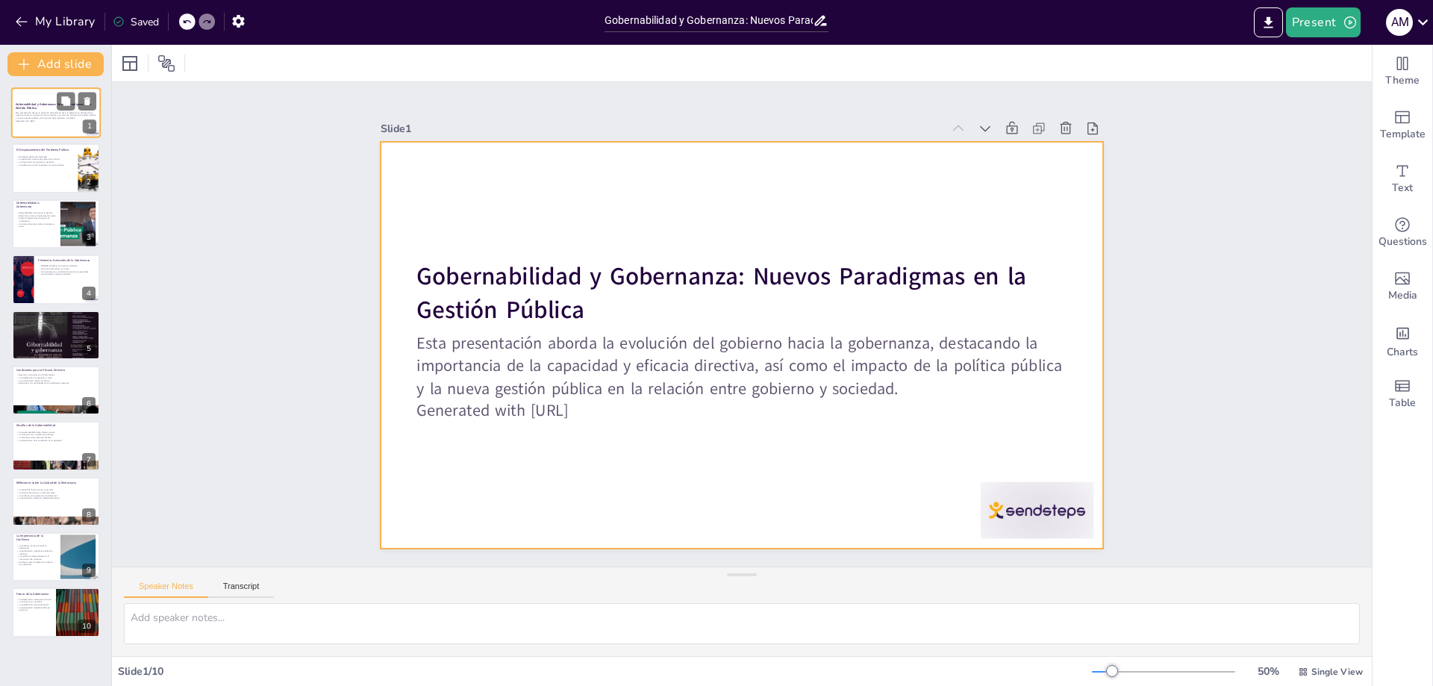
click at [47, 128] on div at bounding box center [56, 112] width 90 height 51
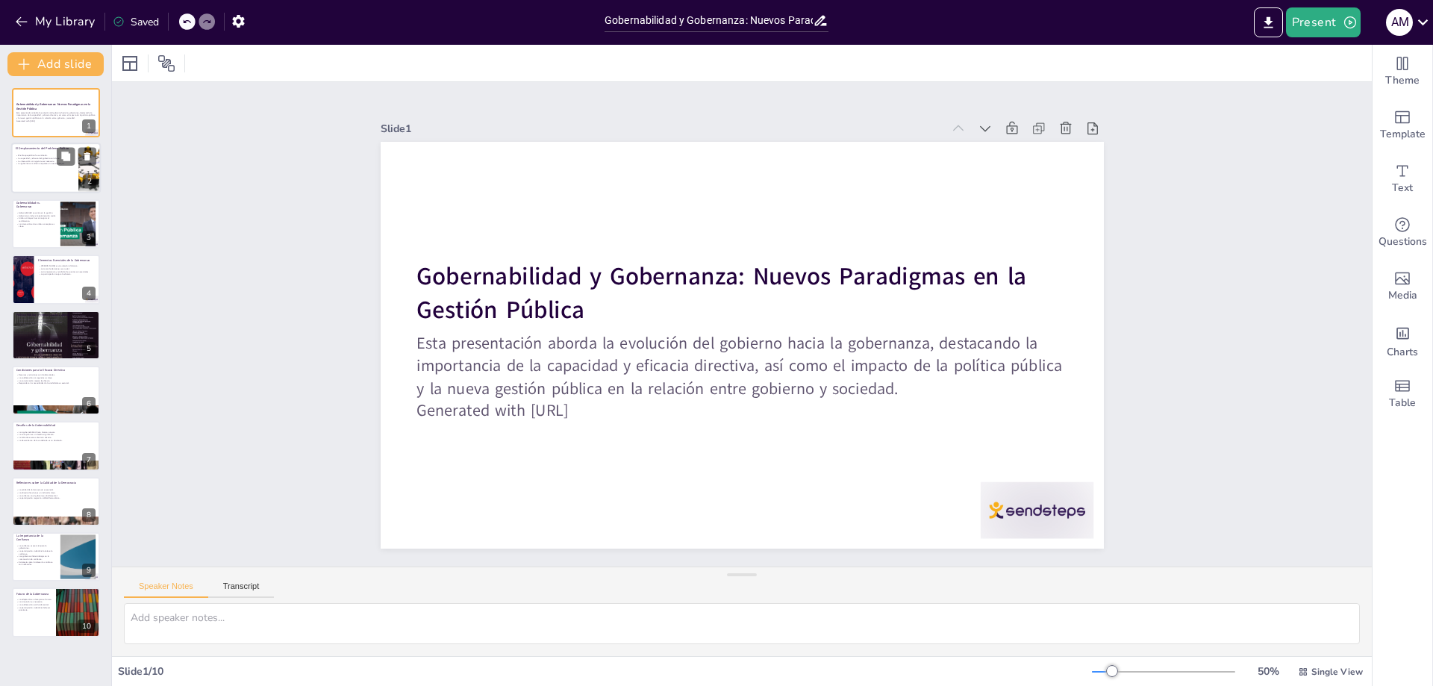
click at [32, 181] on div at bounding box center [56, 168] width 90 height 51
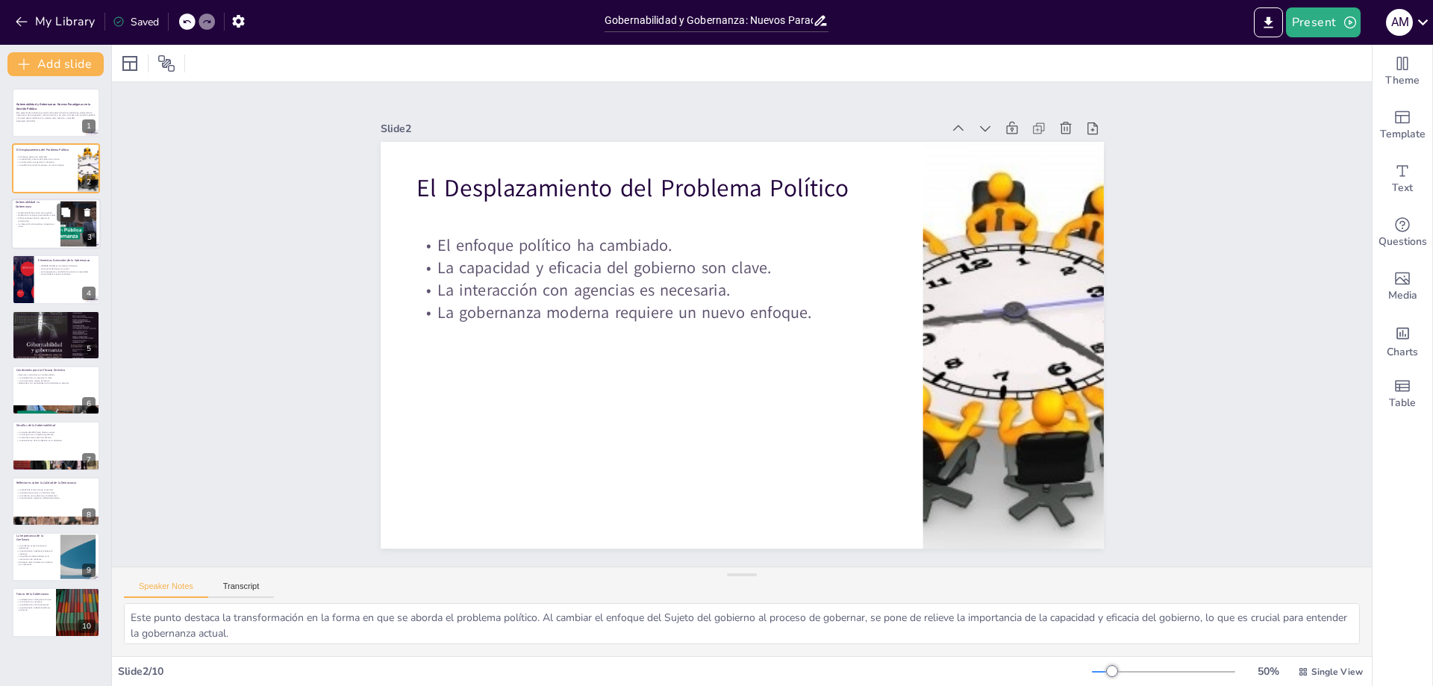
click at [43, 222] on p "La interacción entre ambos conceptos es clave." at bounding box center [36, 224] width 40 height 5
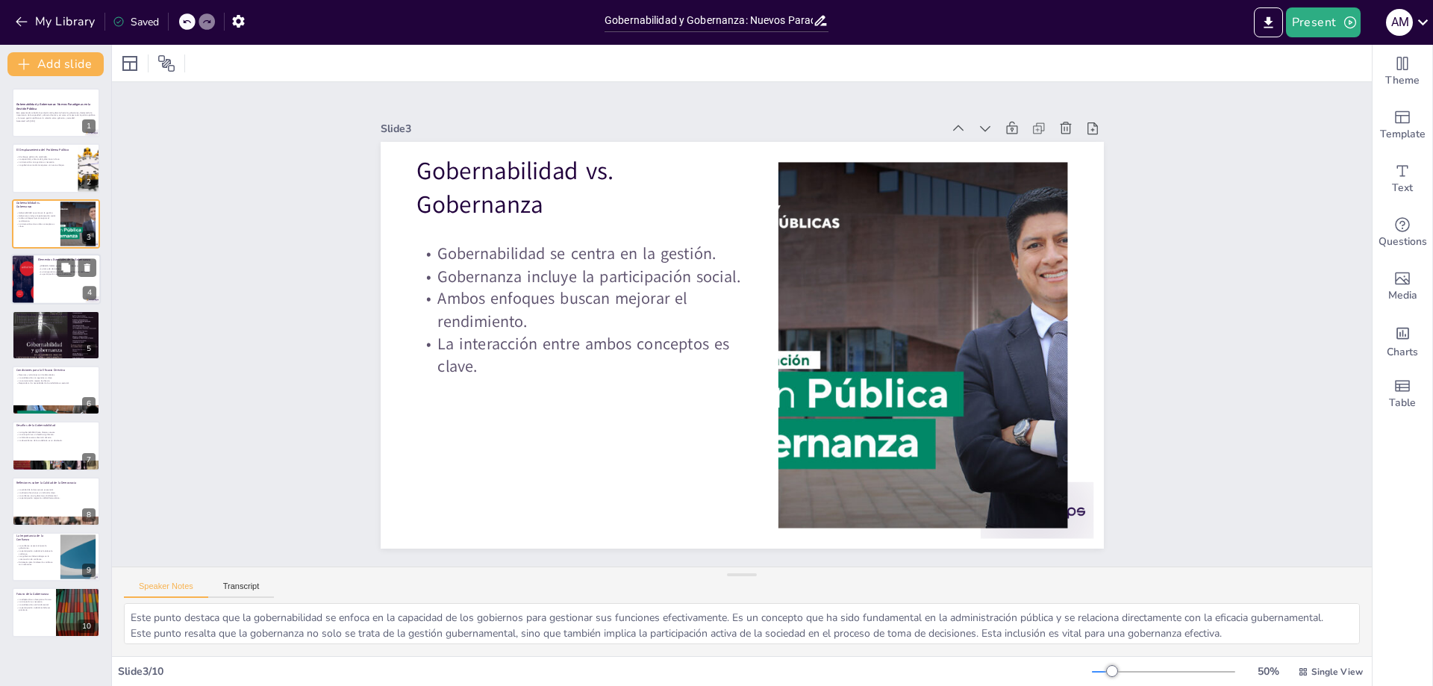
click at [54, 284] on div at bounding box center [56, 279] width 90 height 51
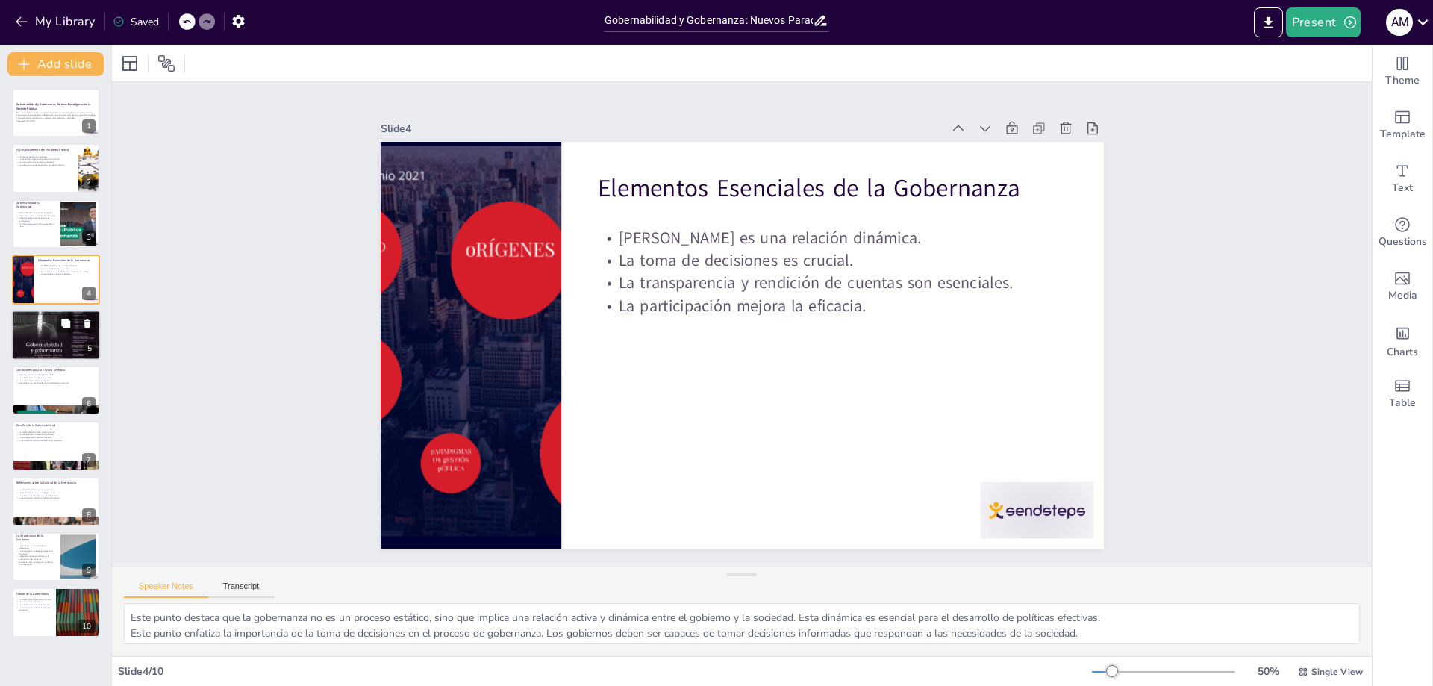
click at [51, 328] on div at bounding box center [56, 334] width 90 height 77
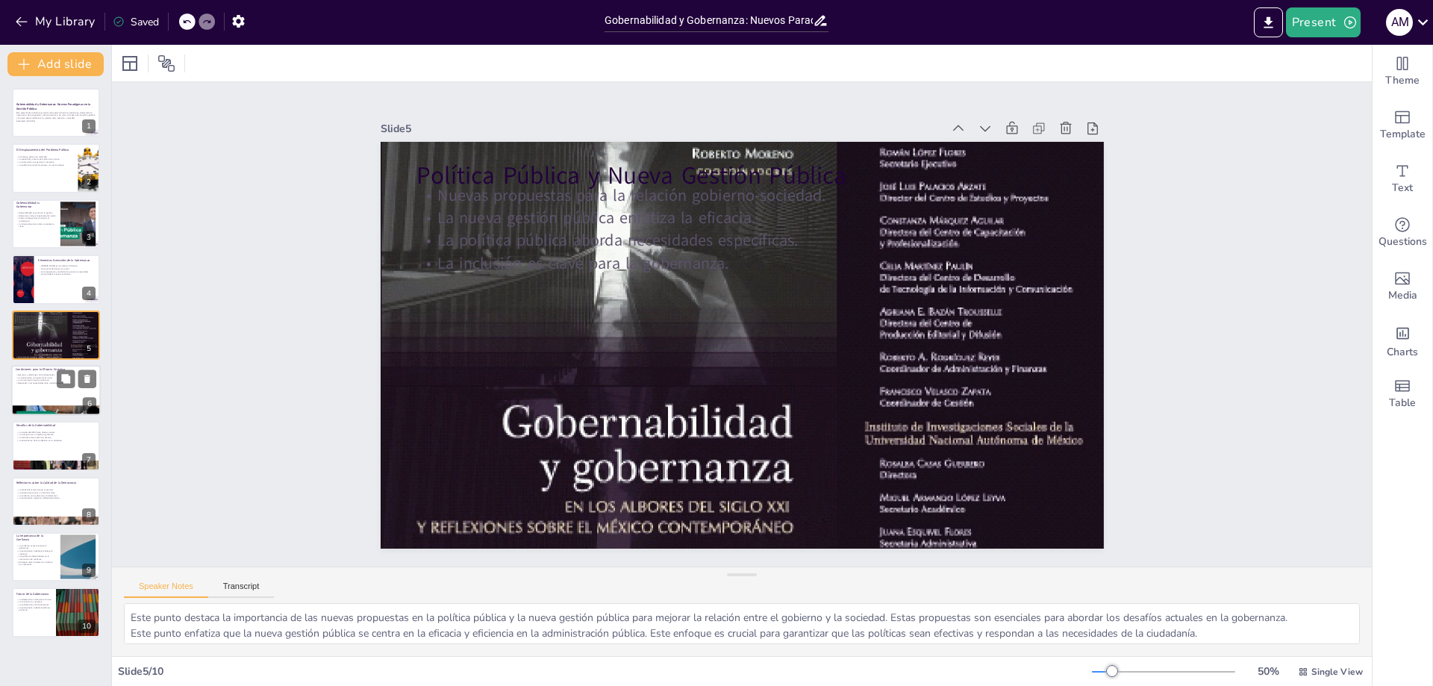
click at [40, 384] on p "Responder a las necesidades de la ciudadanía es esencial." at bounding box center [56, 383] width 81 height 3
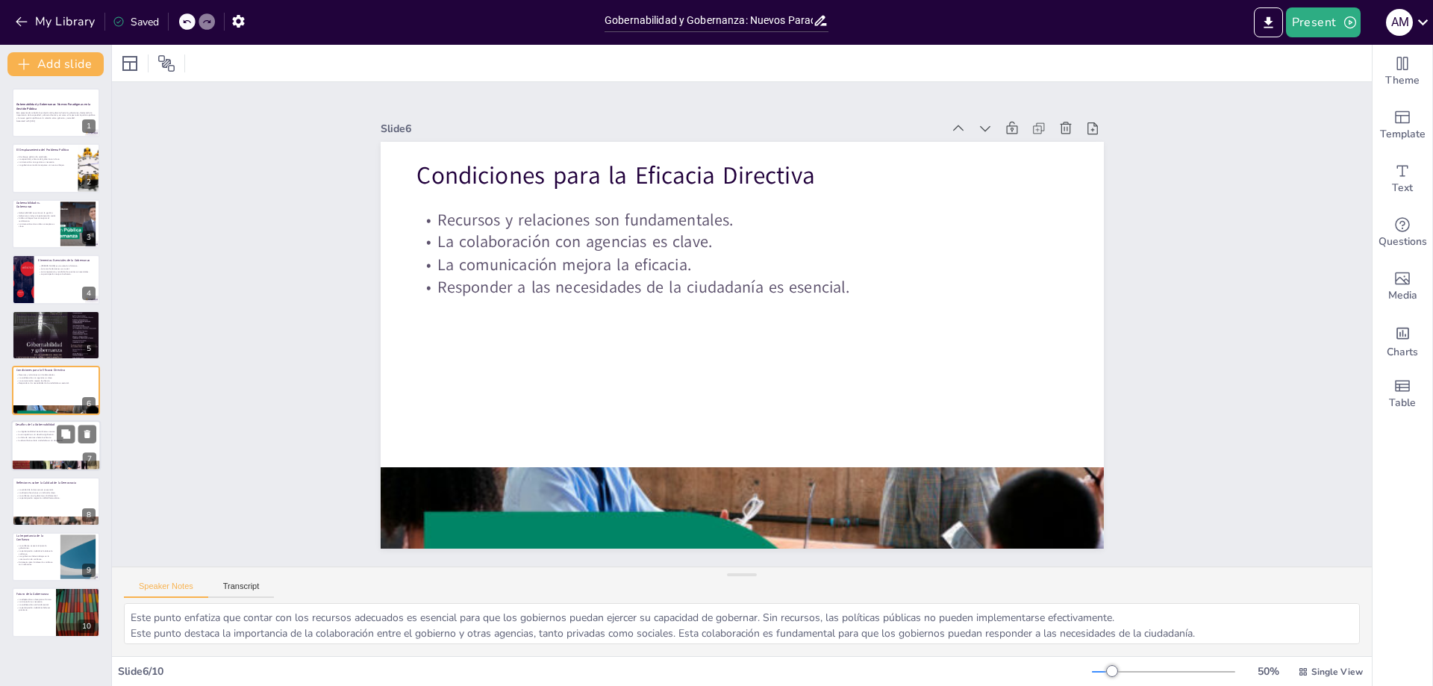
click at [32, 429] on div at bounding box center [56, 446] width 90 height 51
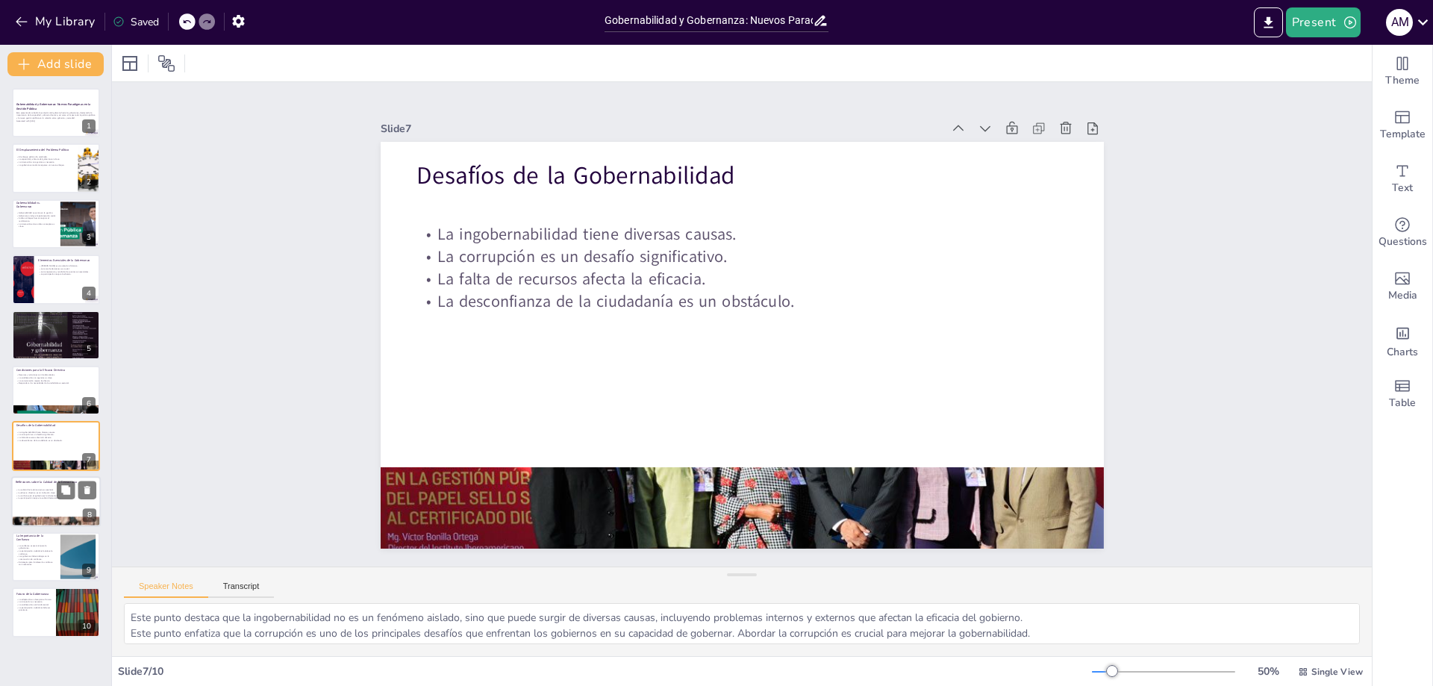
click at [38, 491] on p "La eficacia directiva es un indicador clave." at bounding box center [56, 492] width 81 height 3
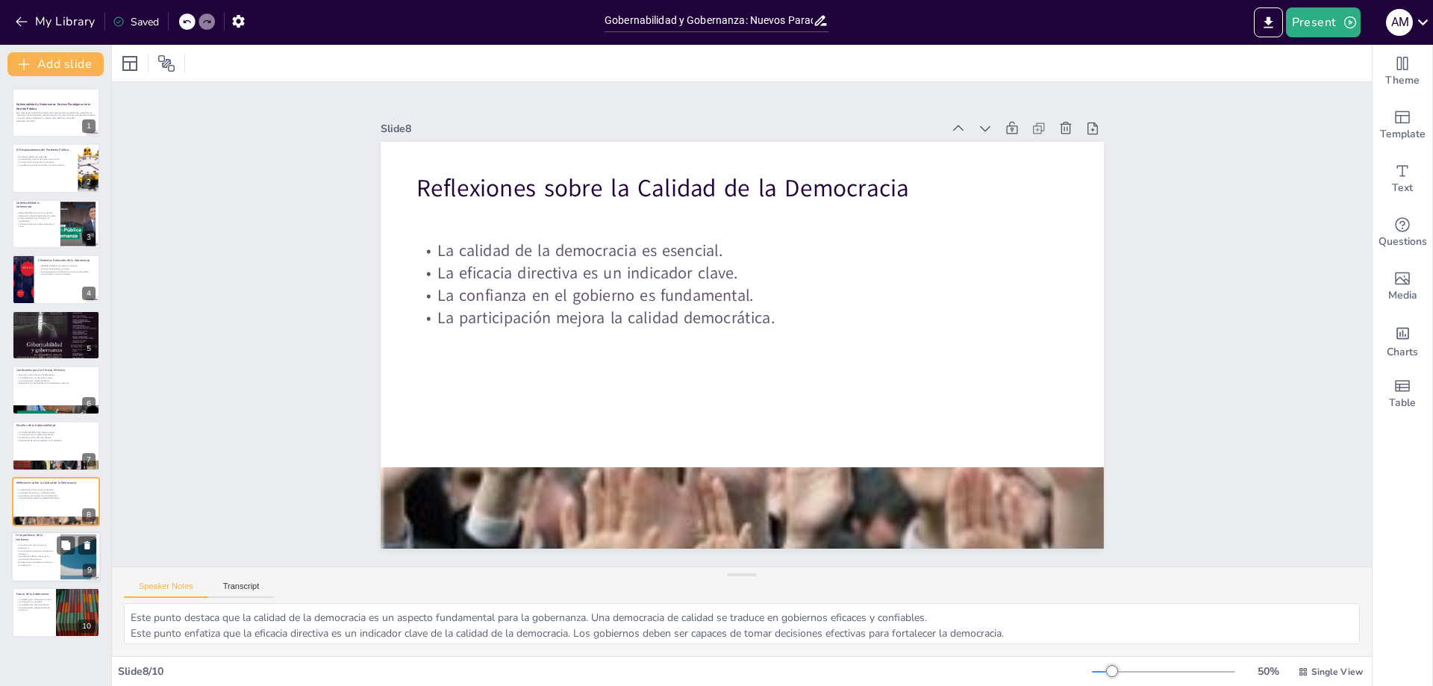
click at [40, 554] on div "La confianza es esencial para la gobernanza. La participación ciudadana fortale…" at bounding box center [36, 555] width 40 height 22
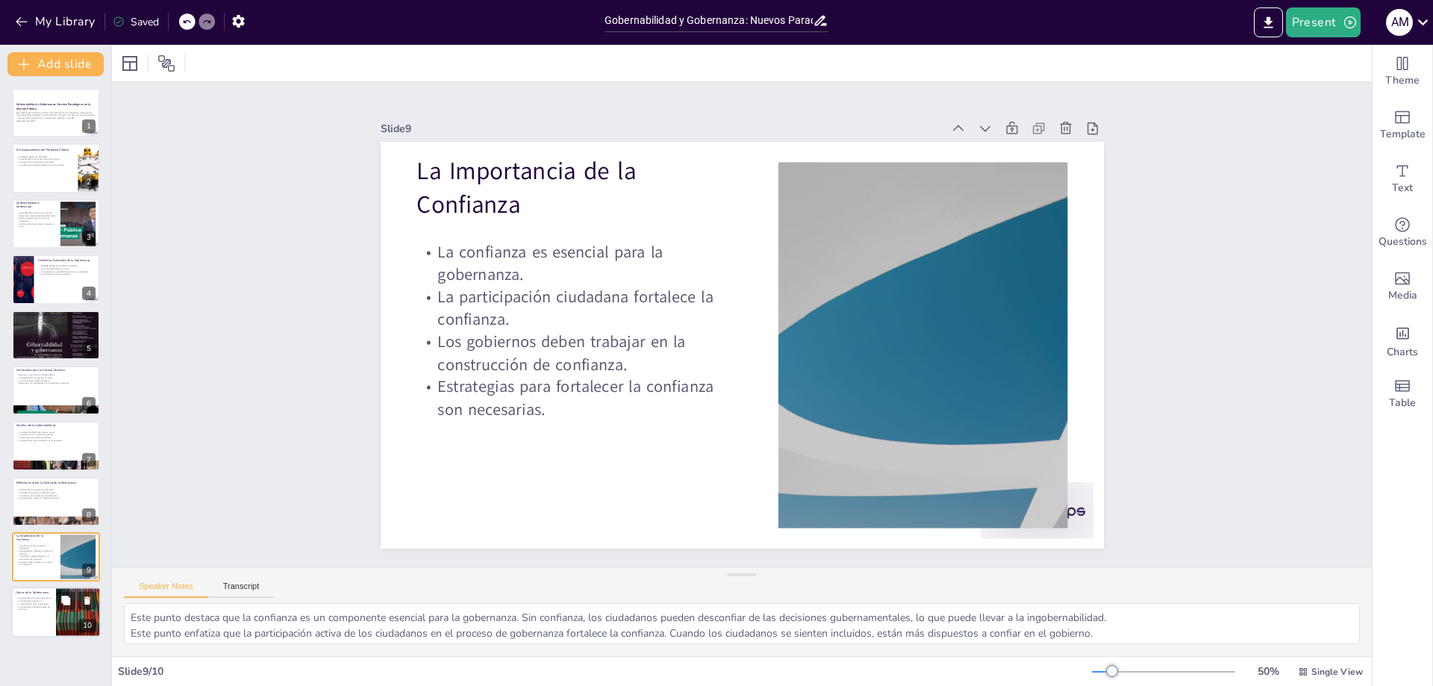
click at [36, 605] on p "La participación ciudadana debe ser prioritaria." at bounding box center [34, 607] width 36 height 5
type textarea "Este punto destaca que la capacidad de los gobiernos para adaptarse a las neces…"
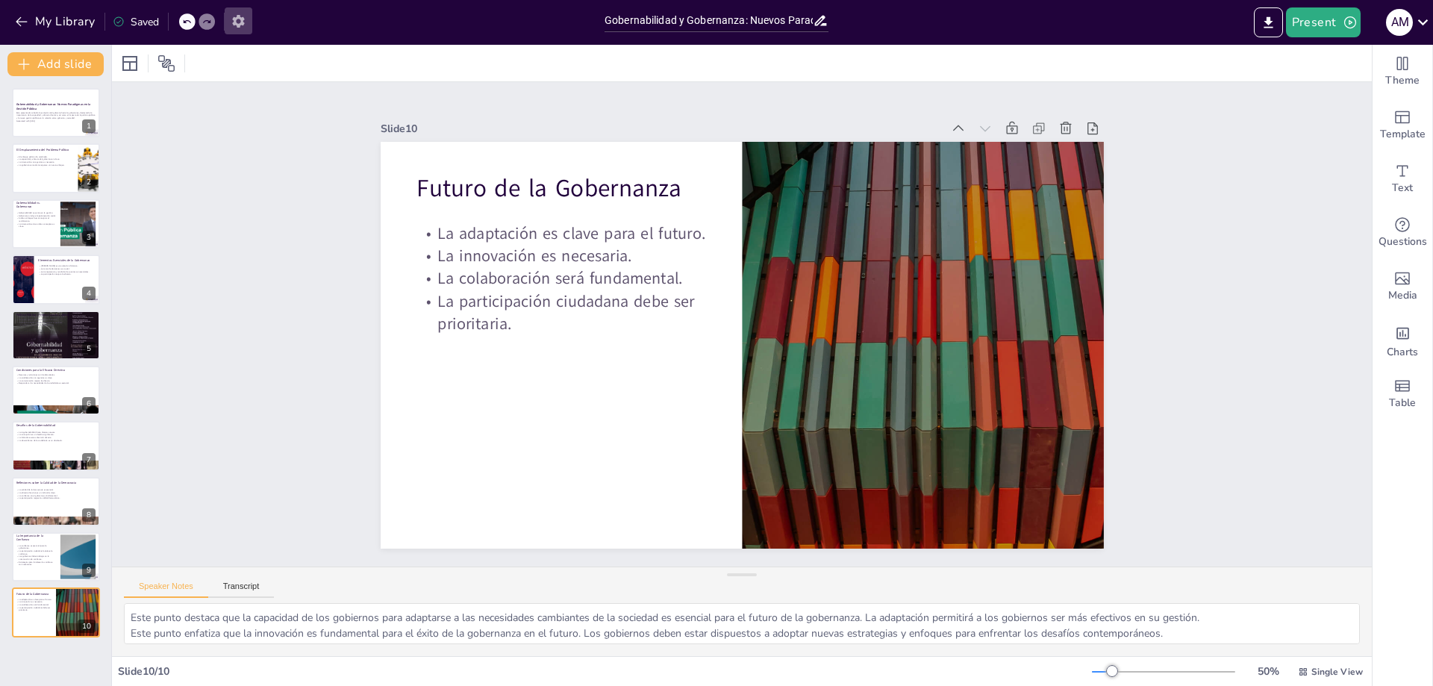
click at [240, 25] on icon "button" at bounding box center [238, 21] width 12 height 13
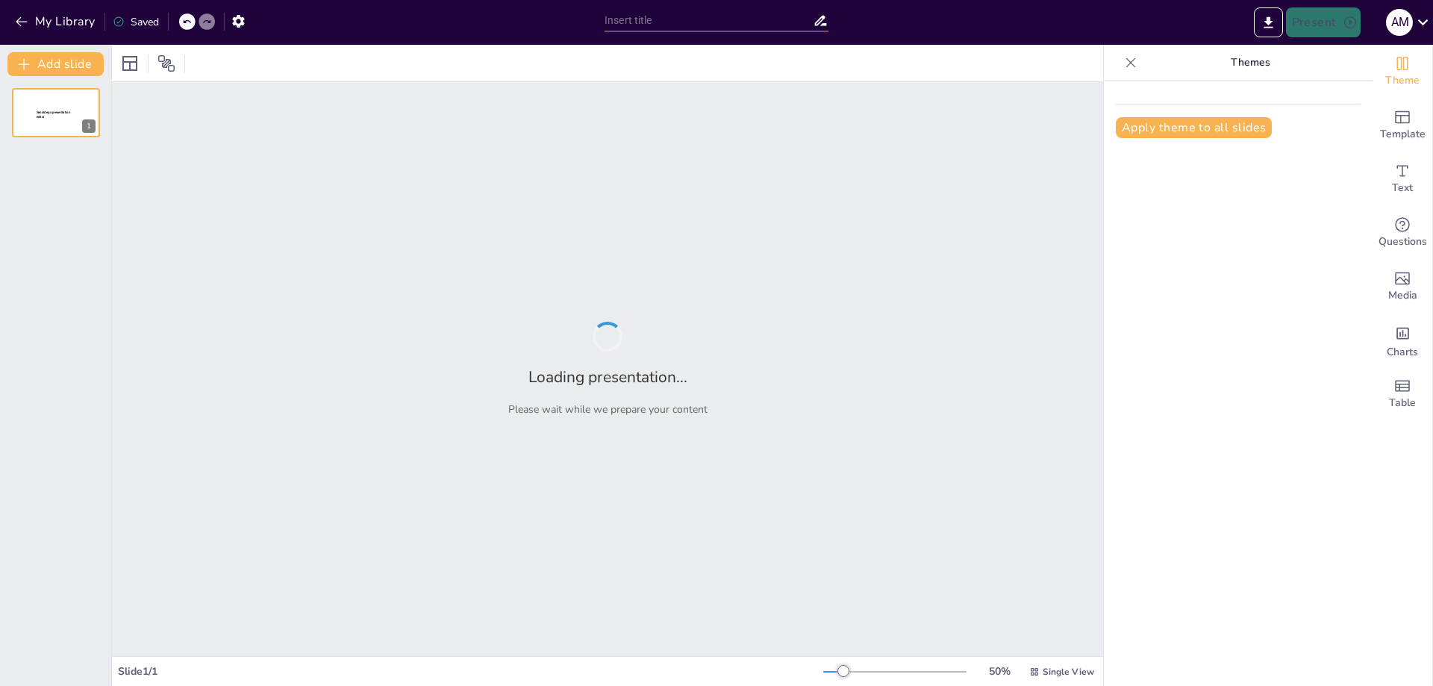
type input "Gobernabilidad y Gobernanza: Nuevos Paradigmas en la Gestión Pública"
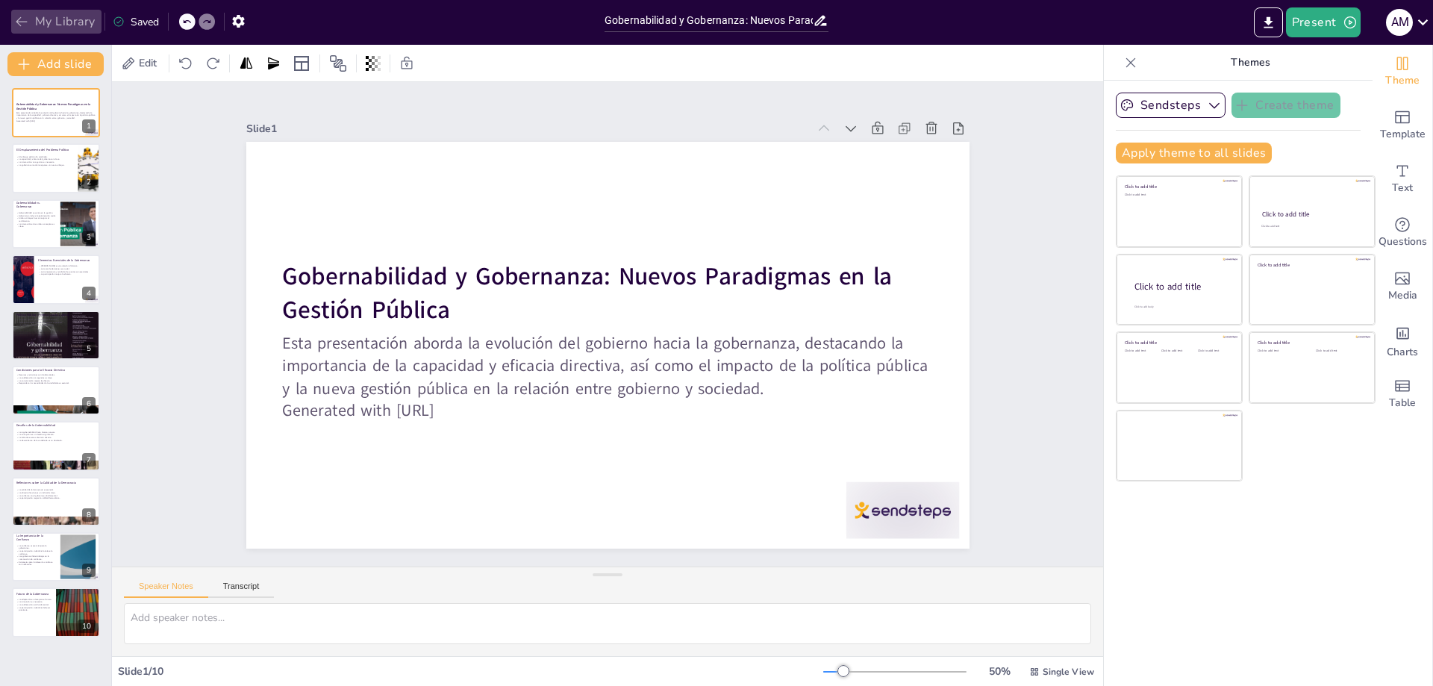
click at [59, 25] on button "My Library" at bounding box center [56, 22] width 90 height 24
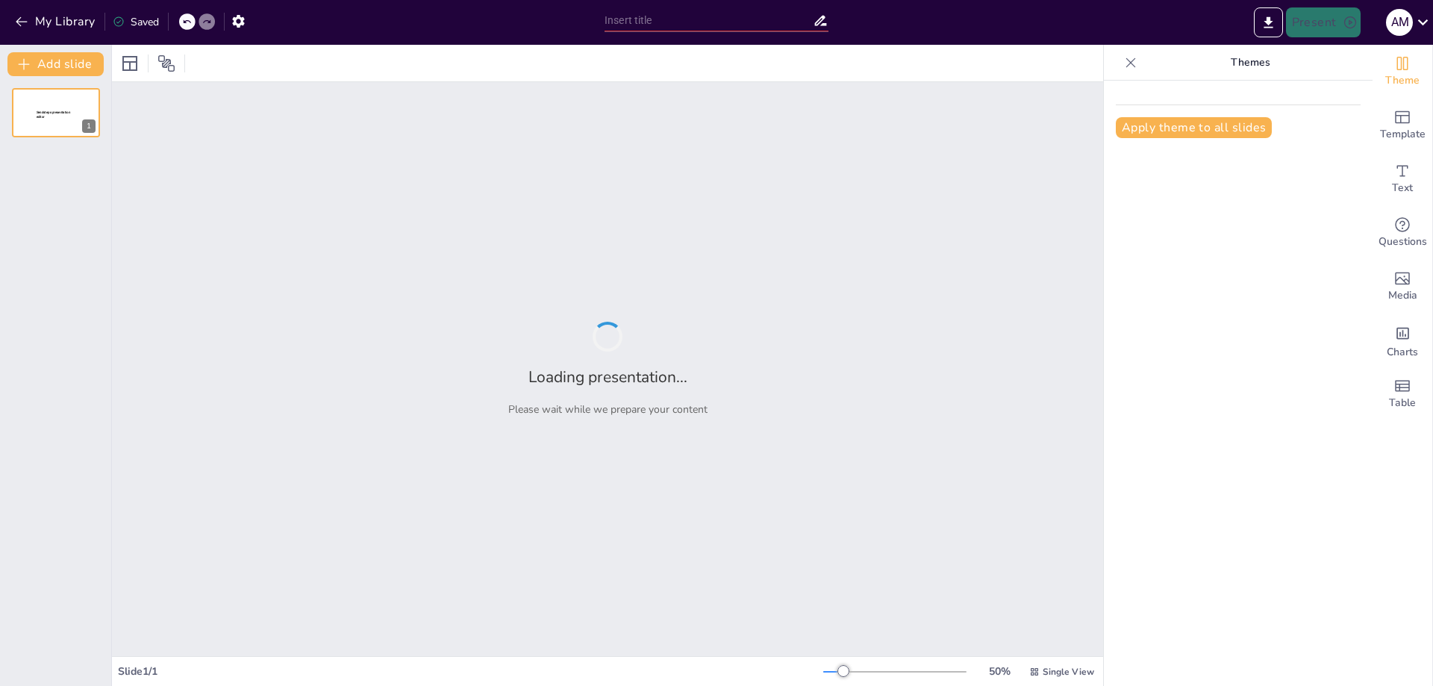
type input "Gobernabilidad y Gobernanza: Nuevos Paradigmas en la Gestión Pública"
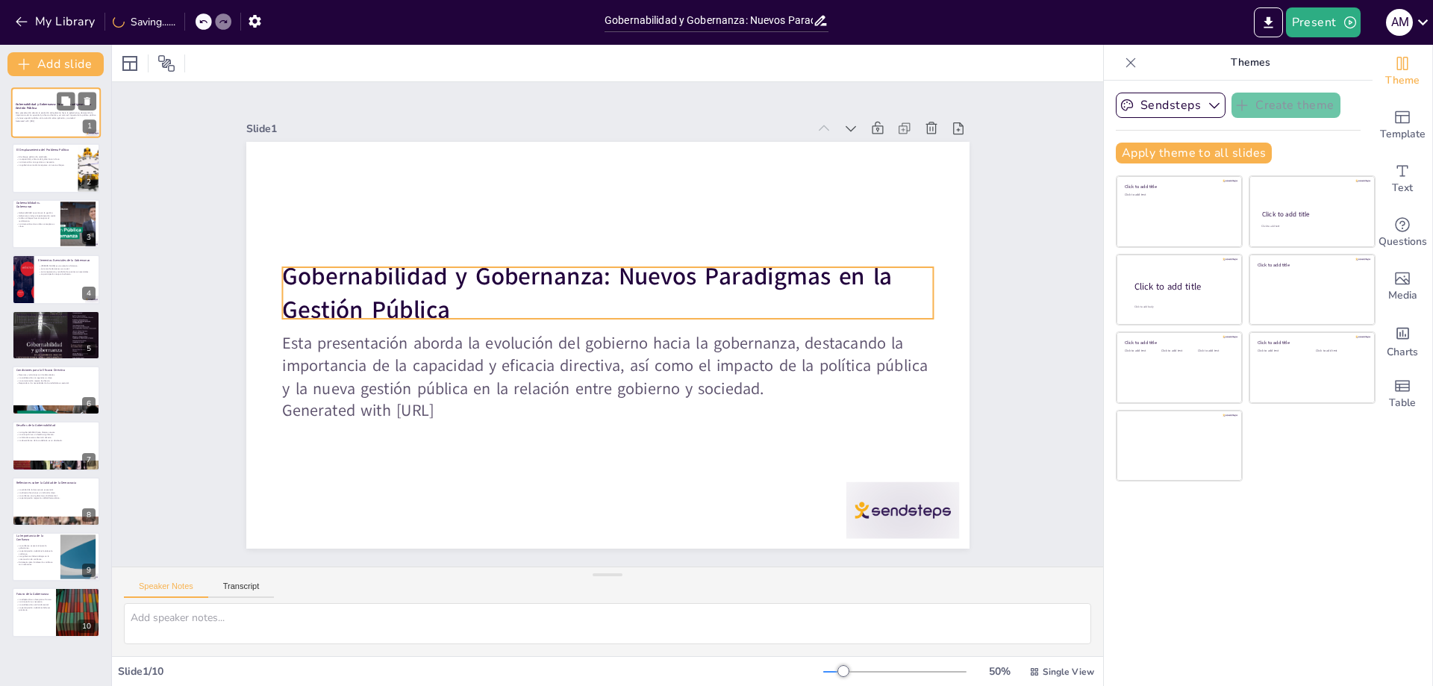
click at [38, 106] on strong "Gobernabilidad y Gobernanza: Nuevos Paradigmas en la Gestión Pública" at bounding box center [53, 106] width 75 height 8
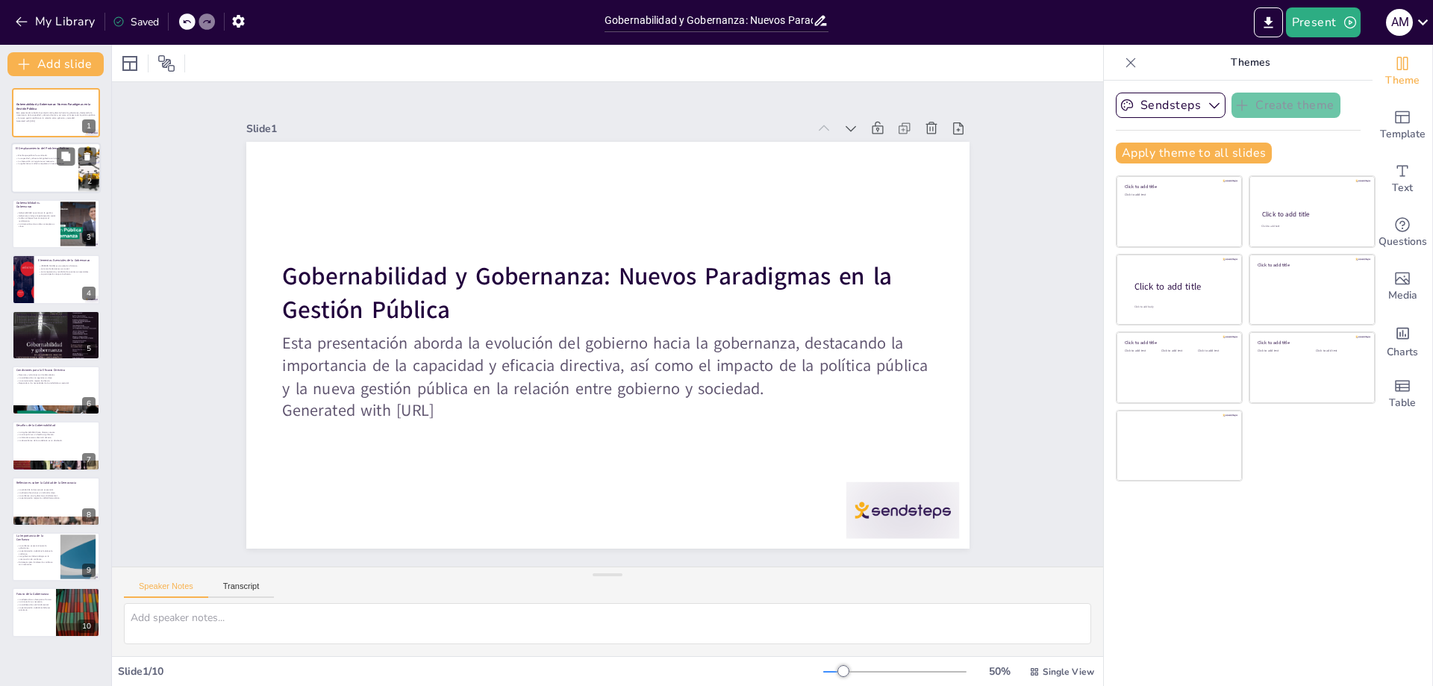
click at [42, 165] on p "La gobernanza moderna requiere un nuevo enfoque." at bounding box center [45, 164] width 58 height 3
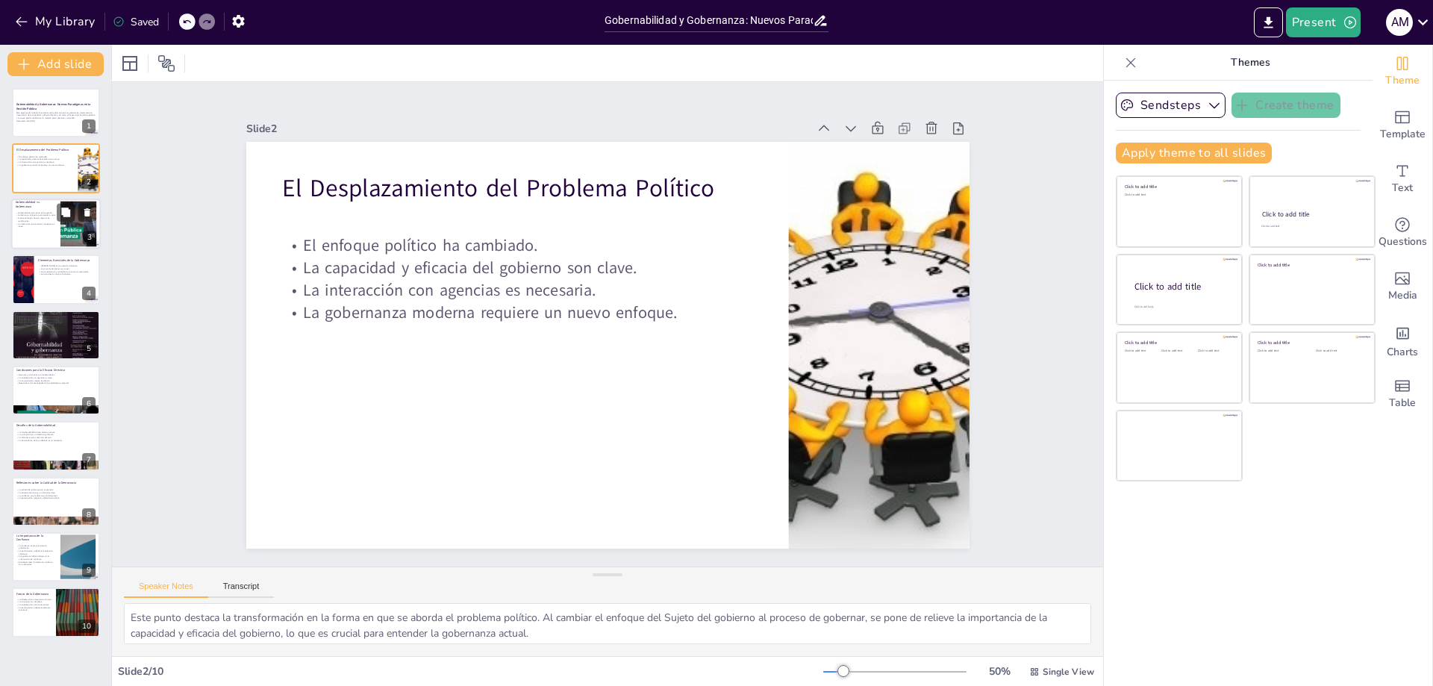
click at [26, 220] on p "Ambos enfoques buscan mejorar el rendimiento." at bounding box center [36, 218] width 40 height 5
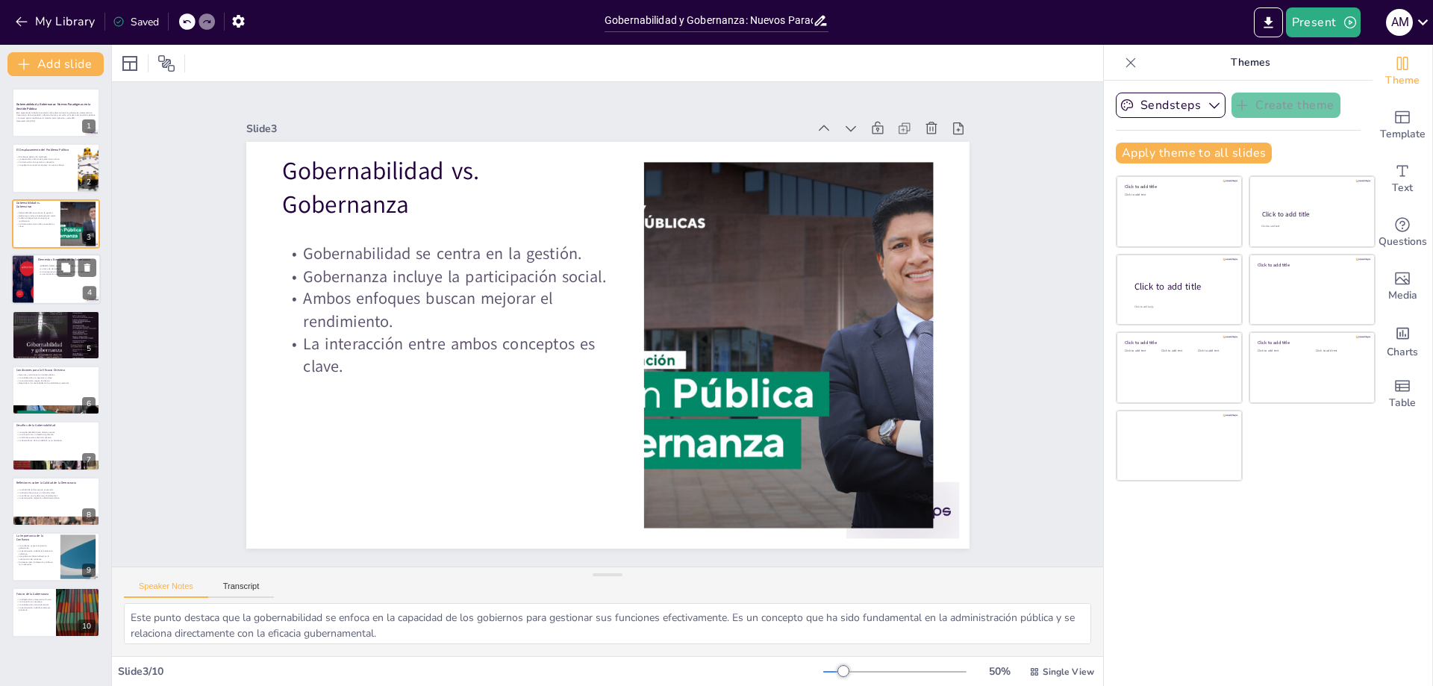
click at [58, 292] on div at bounding box center [56, 279] width 90 height 51
type textarea "Este punto destaca que la gobernanza no es un proceso estático, sino que implic…"
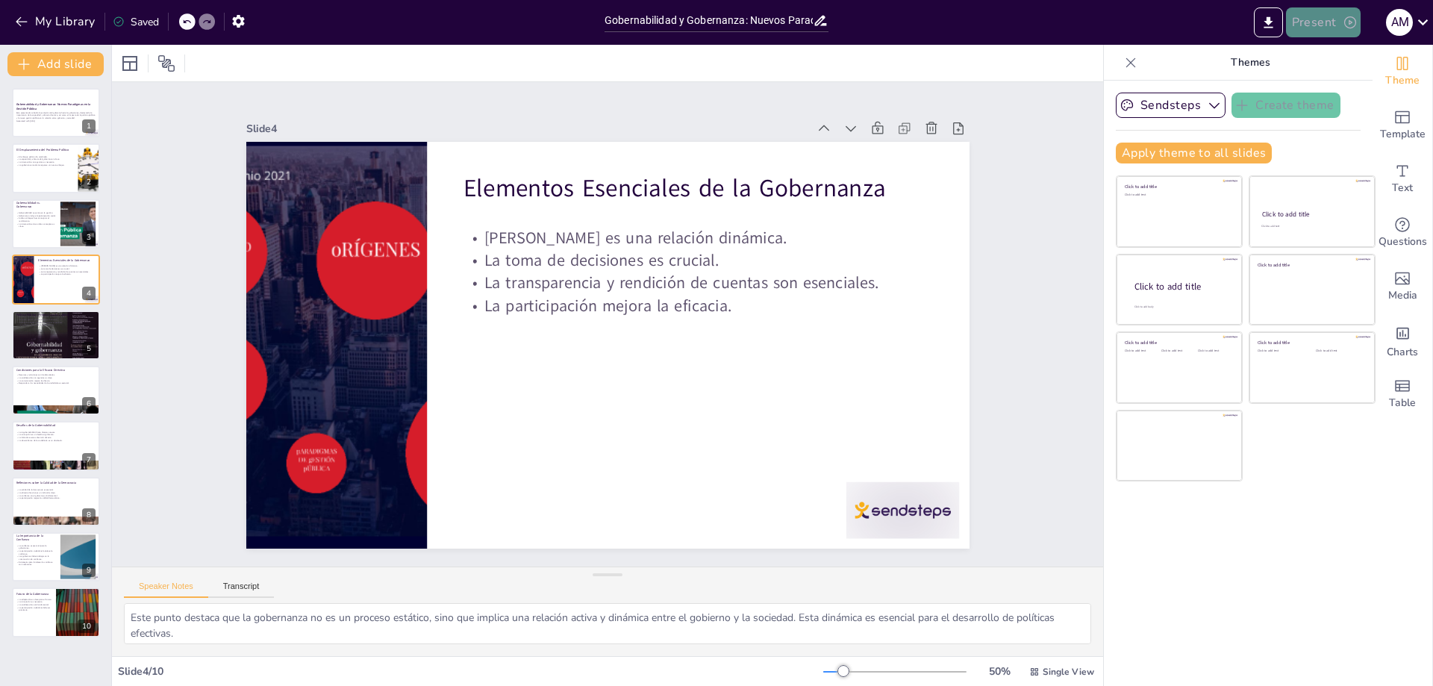
click at [1313, 17] on button "Present" at bounding box center [1323, 22] width 75 height 30
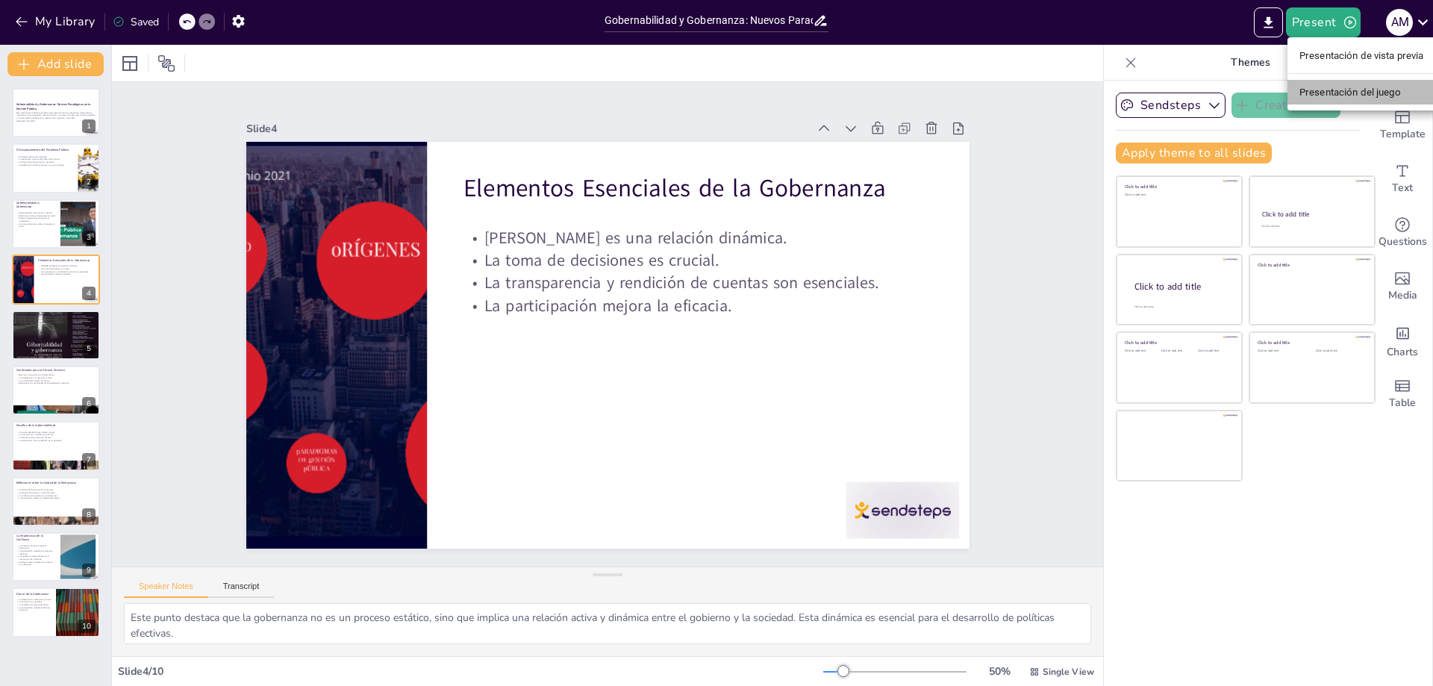
click at [1331, 88] on font "Presentación del juego" at bounding box center [1349, 92] width 101 height 11
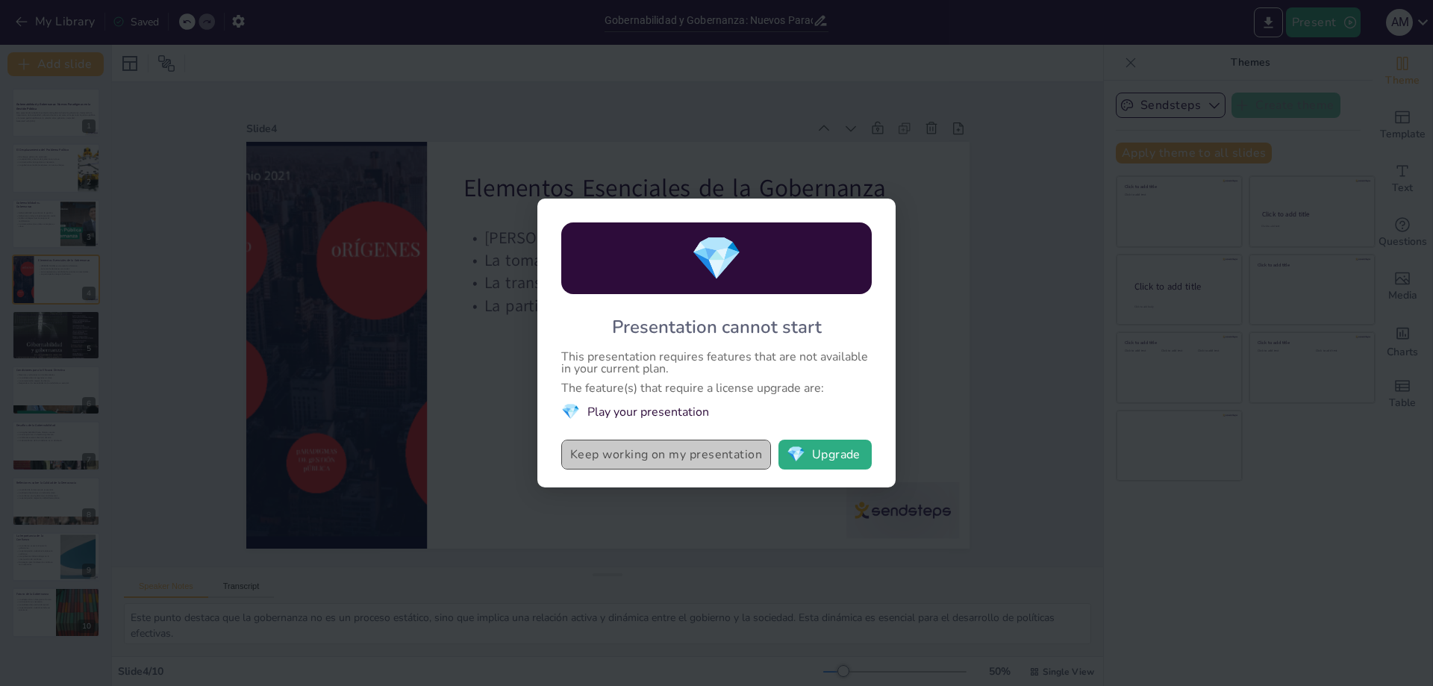
click at [682, 457] on button "Keep working on my presentation" at bounding box center [666, 455] width 210 height 30
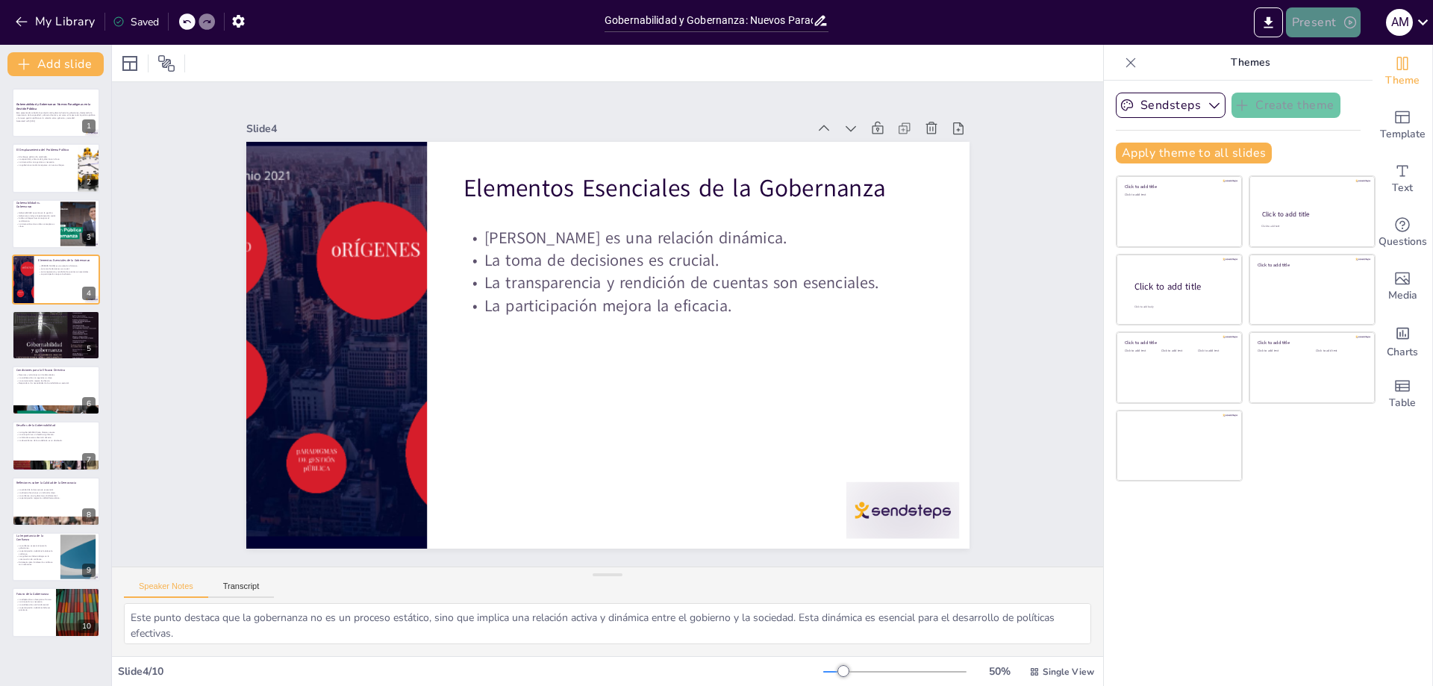
click at [1308, 19] on button "Present" at bounding box center [1323, 22] width 75 height 30
click at [1313, 54] on font "Presentación de vista previa" at bounding box center [1361, 55] width 125 height 11
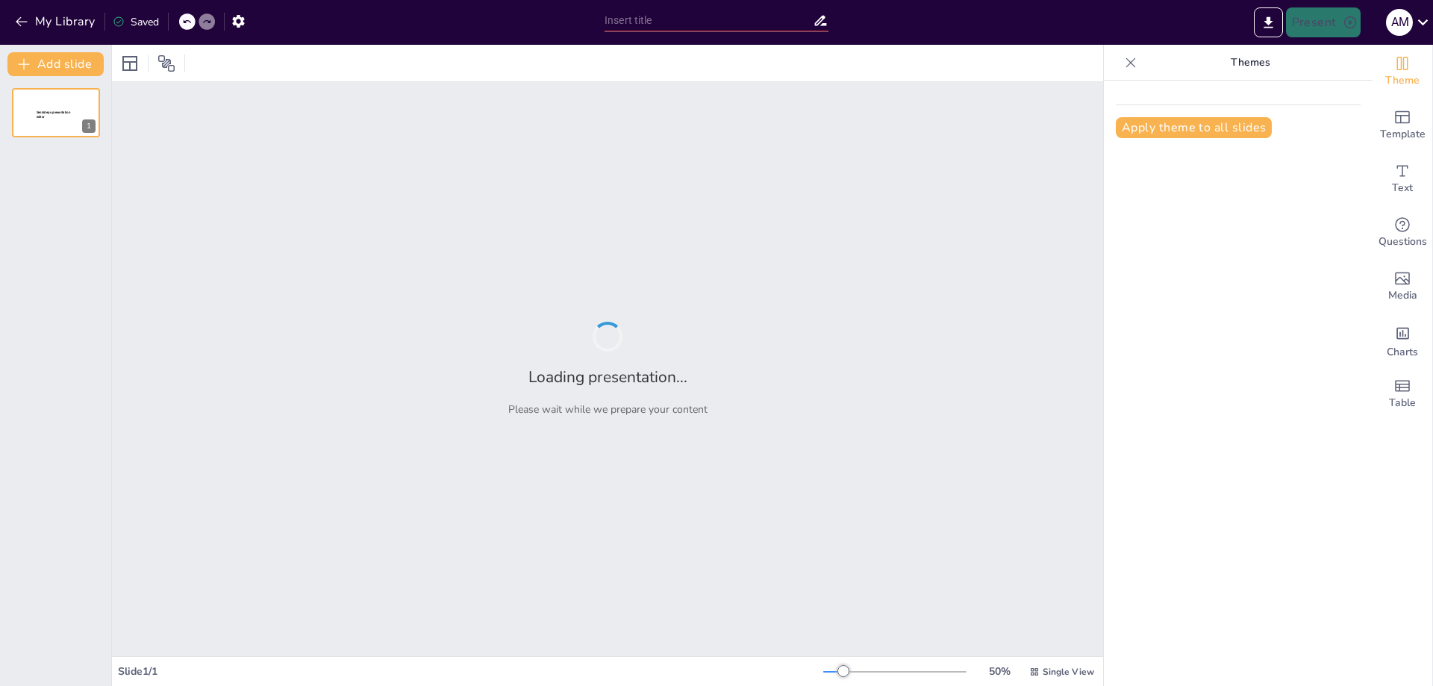
type input "Gobernabilidad y Gobernanza: Nuevos Paradigmas en la Gestión Pública"
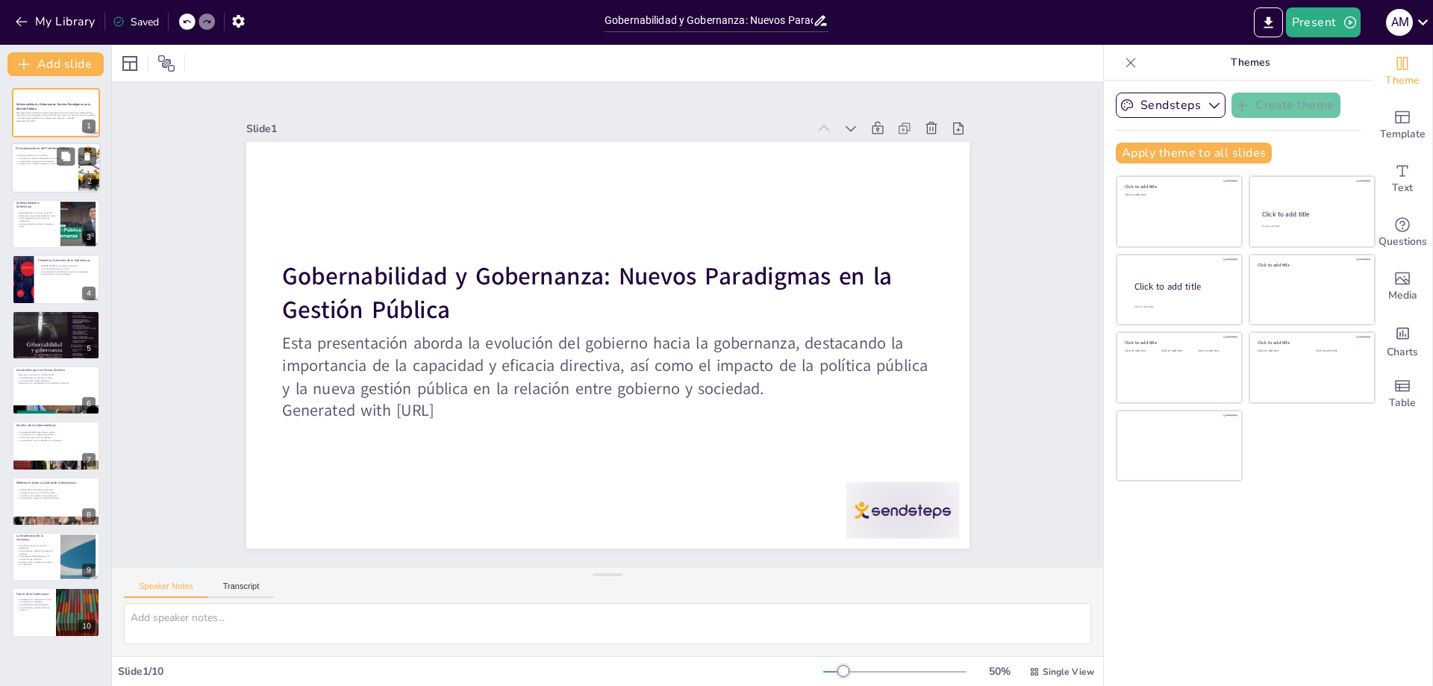
click at [57, 166] on div at bounding box center [56, 168] width 90 height 51
type textarea "Este punto destaca la transformación en la forma en que se aborda el problema p…"
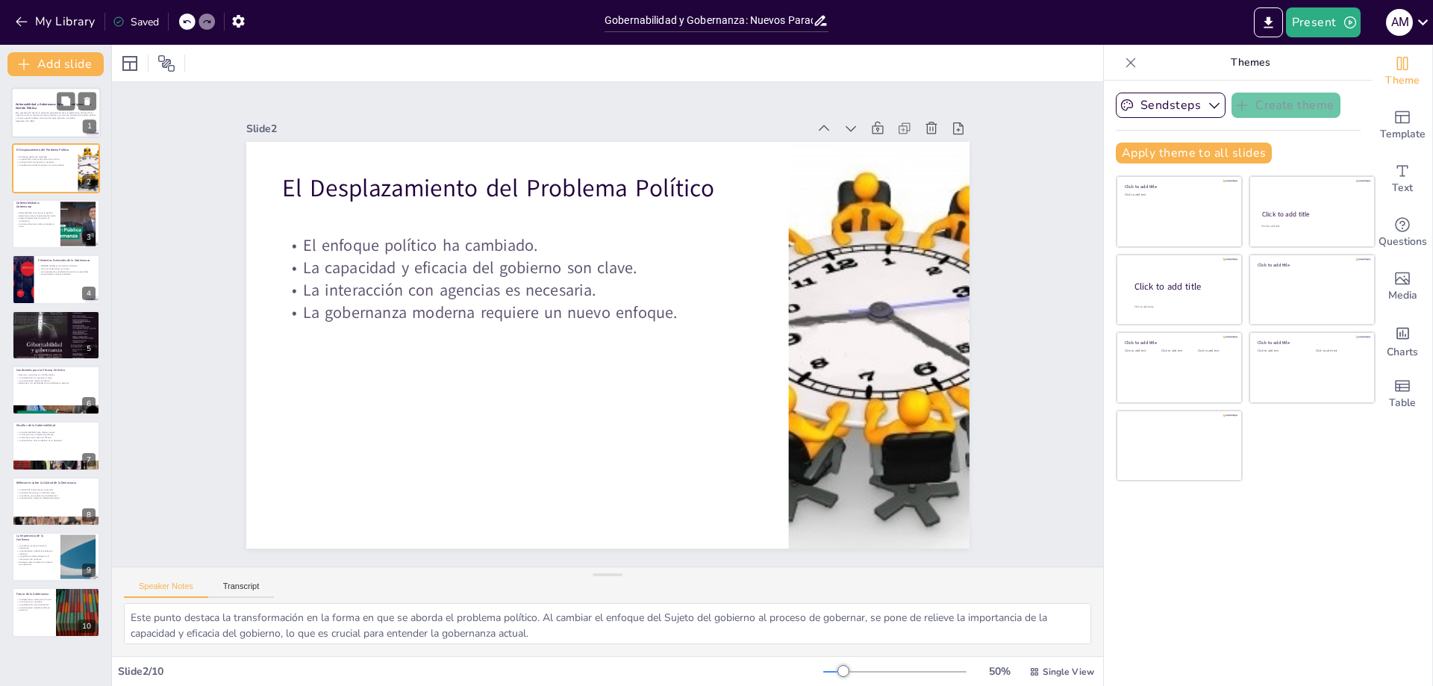
click at [31, 115] on p "Esta presentación aborda la evolución del gobierno hacia la gobernanza, destaca…" at bounding box center [56, 115] width 81 height 8
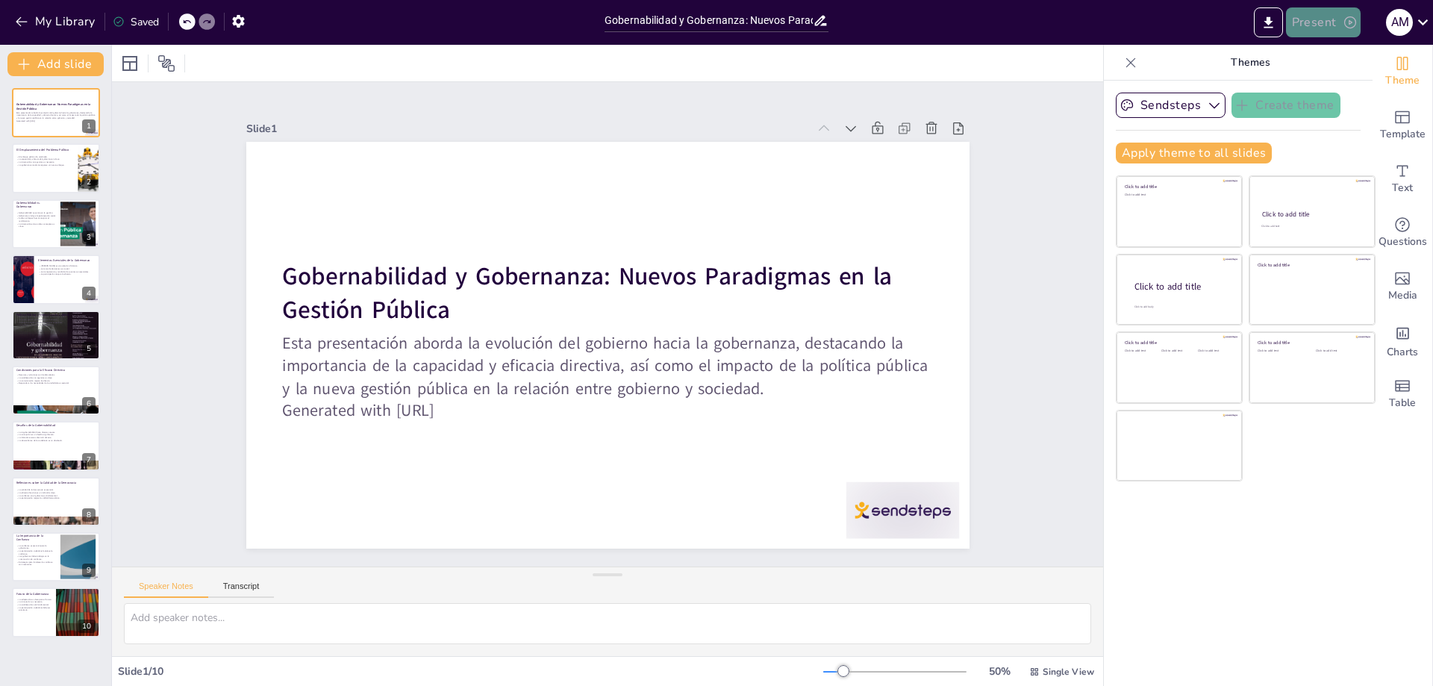
click at [1315, 17] on button "Present" at bounding box center [1323, 22] width 75 height 30
click at [1347, 58] on font "Presentación de vista previa" at bounding box center [1361, 55] width 125 height 11
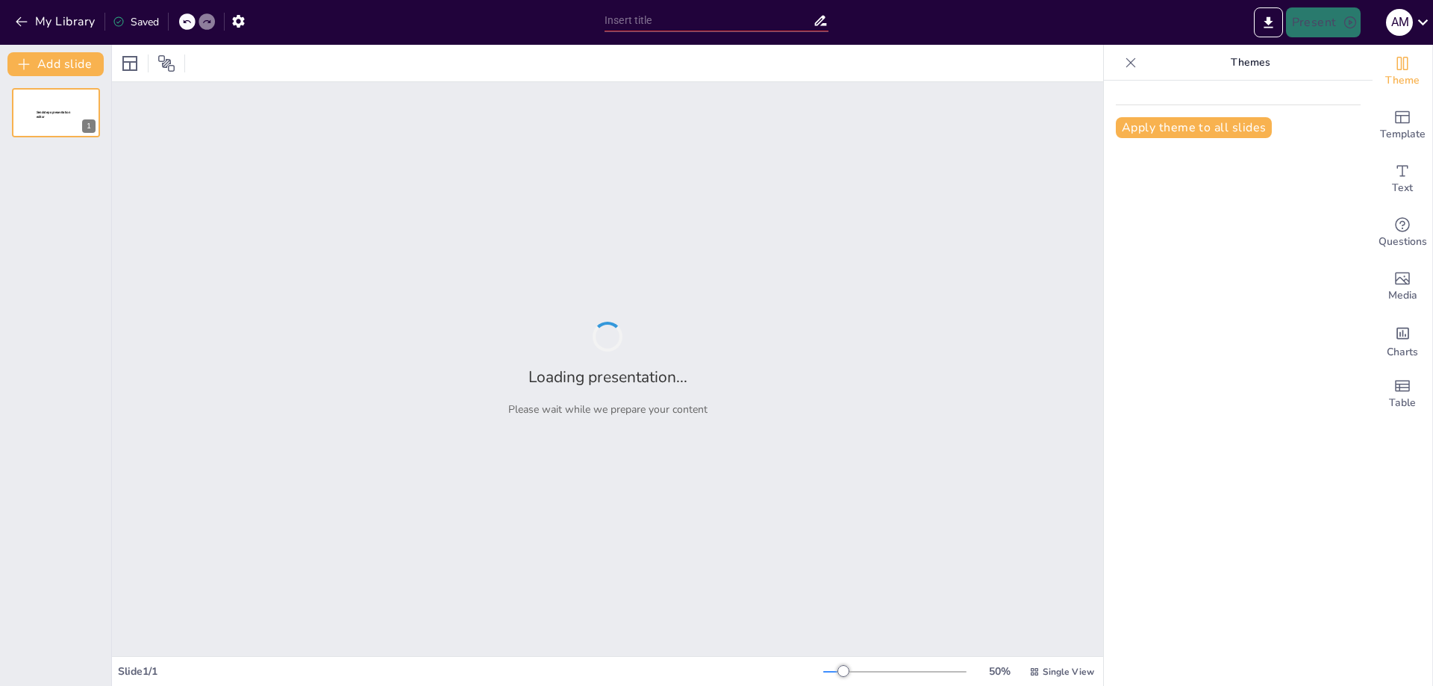
type input "Gobernabilidad y Gobernanza: Nuevos Paradigmas en la Gestión Pública"
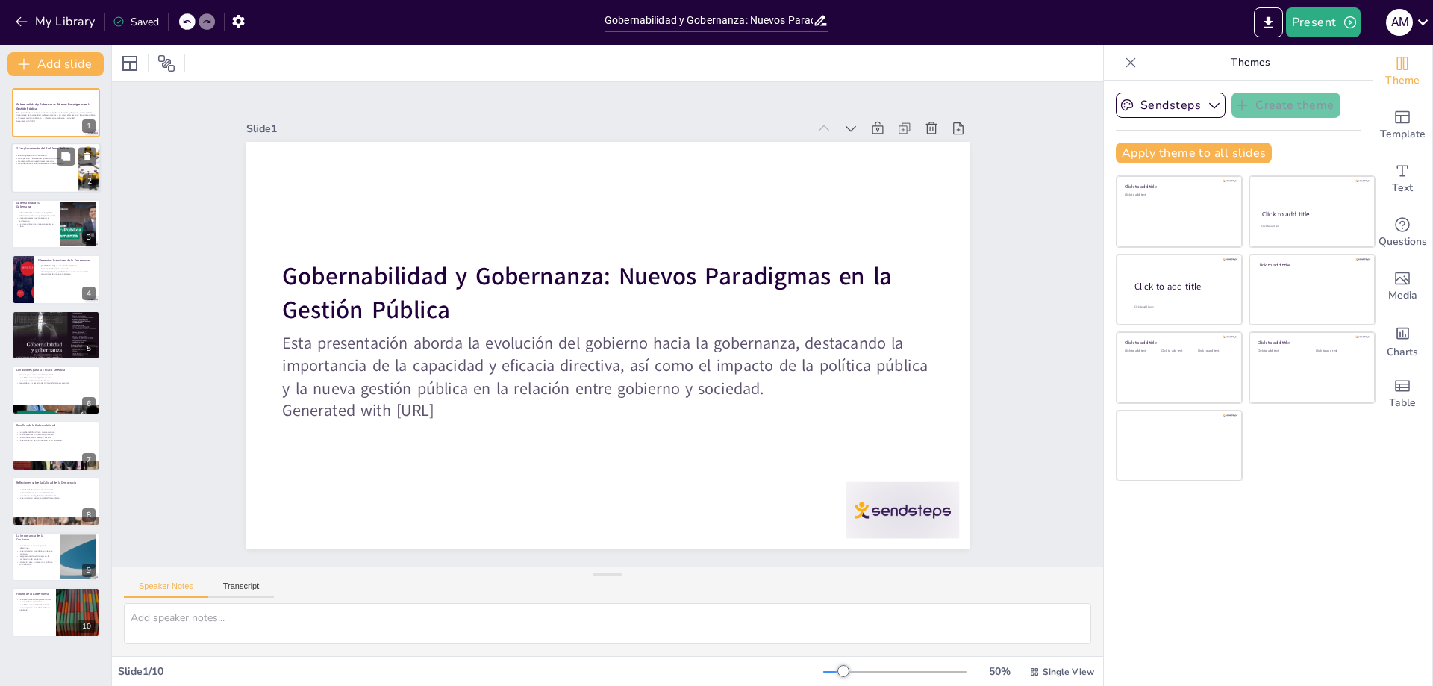
click at [37, 167] on div at bounding box center [56, 168] width 90 height 51
type textarea "Este punto destaca la transformación en la forma en que se aborda el problema p…"
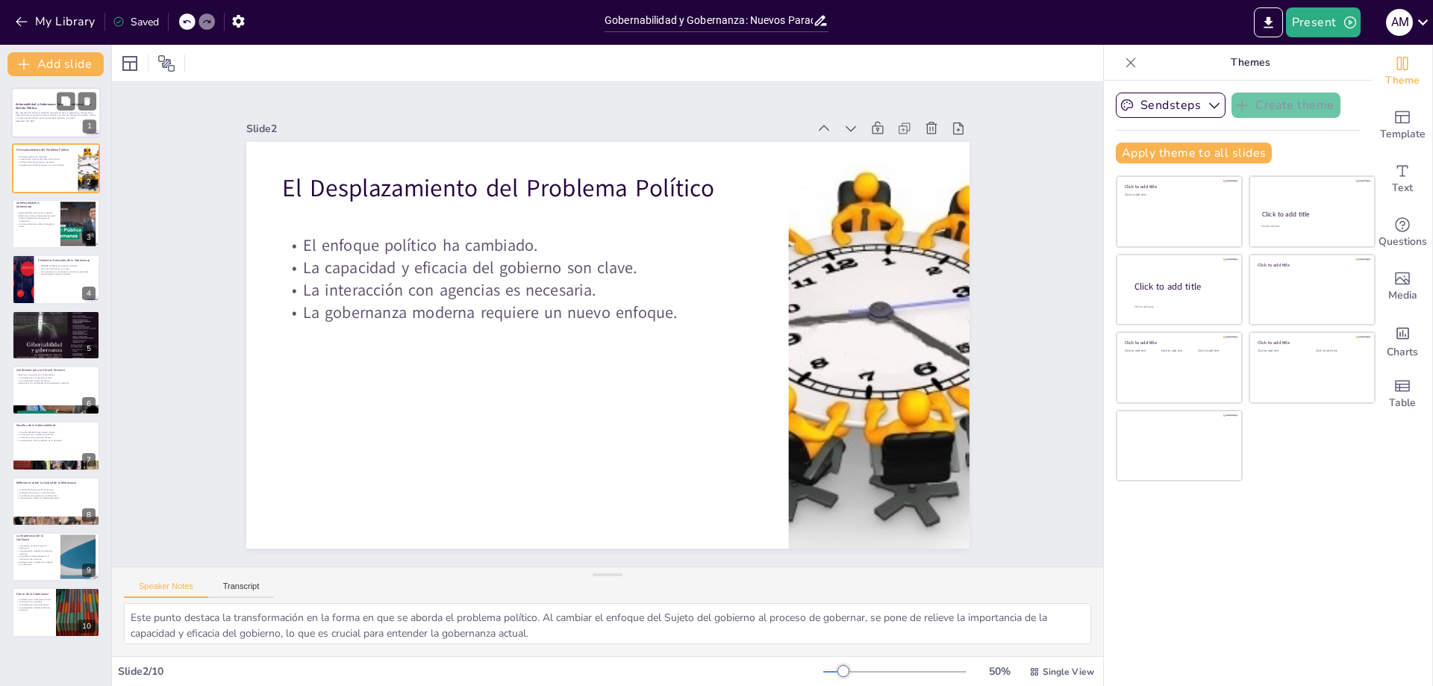
click at [39, 108] on p "Gobernabilidad y Gobernanza: Nuevos Paradigmas en la Gestión Pública" at bounding box center [56, 106] width 81 height 8
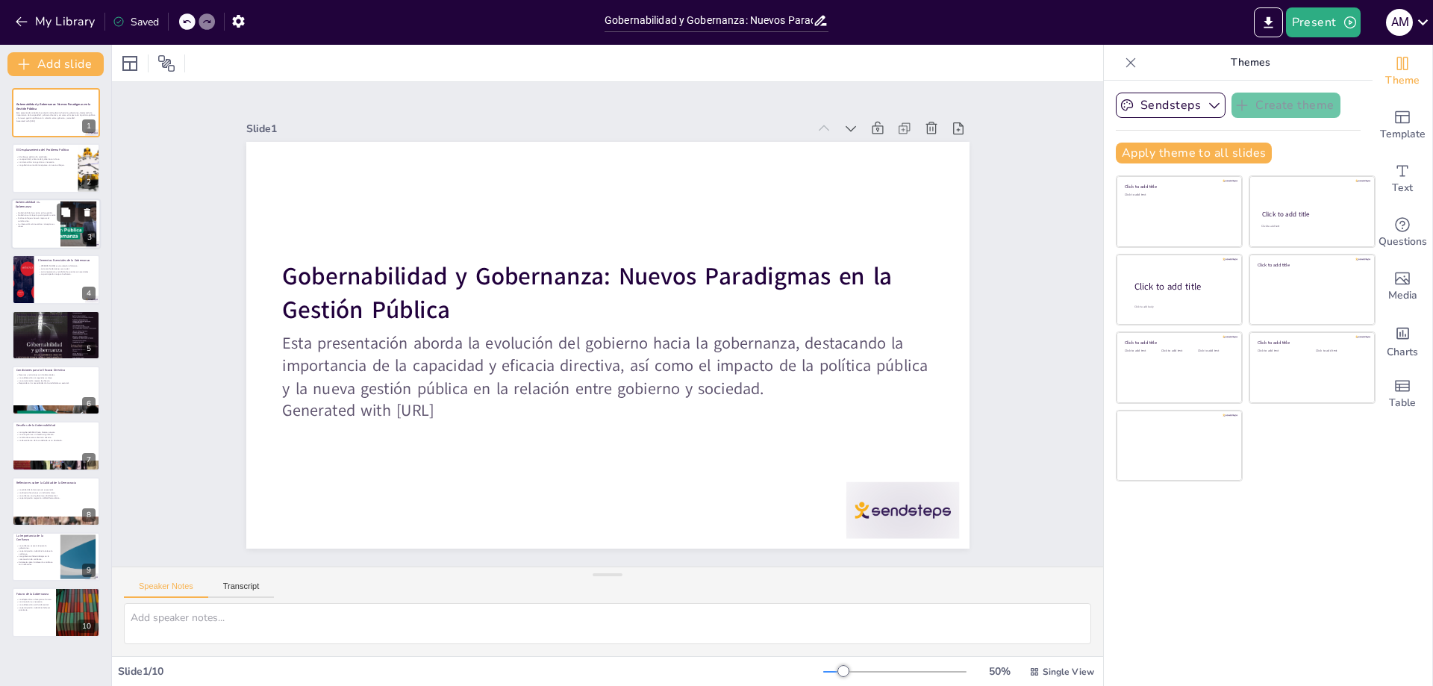
click at [43, 230] on div at bounding box center [56, 224] width 90 height 51
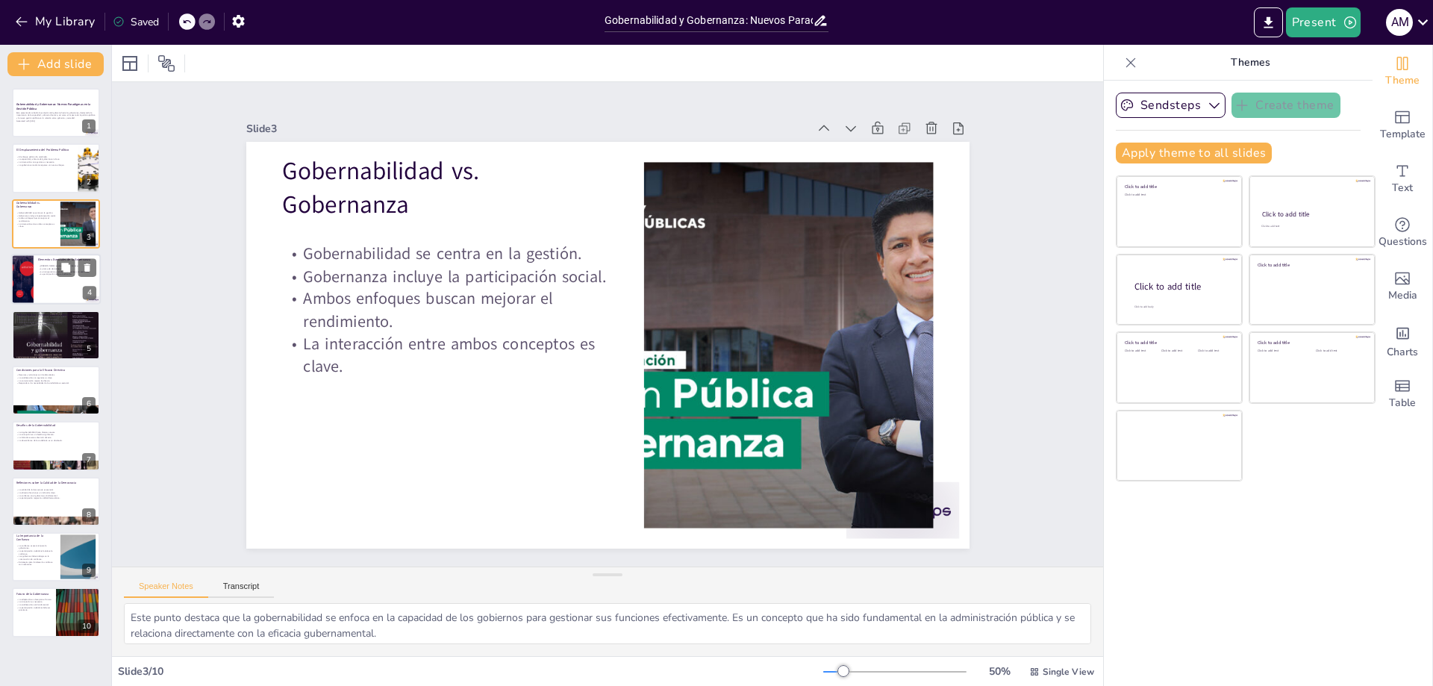
click at [44, 290] on div at bounding box center [56, 279] width 90 height 51
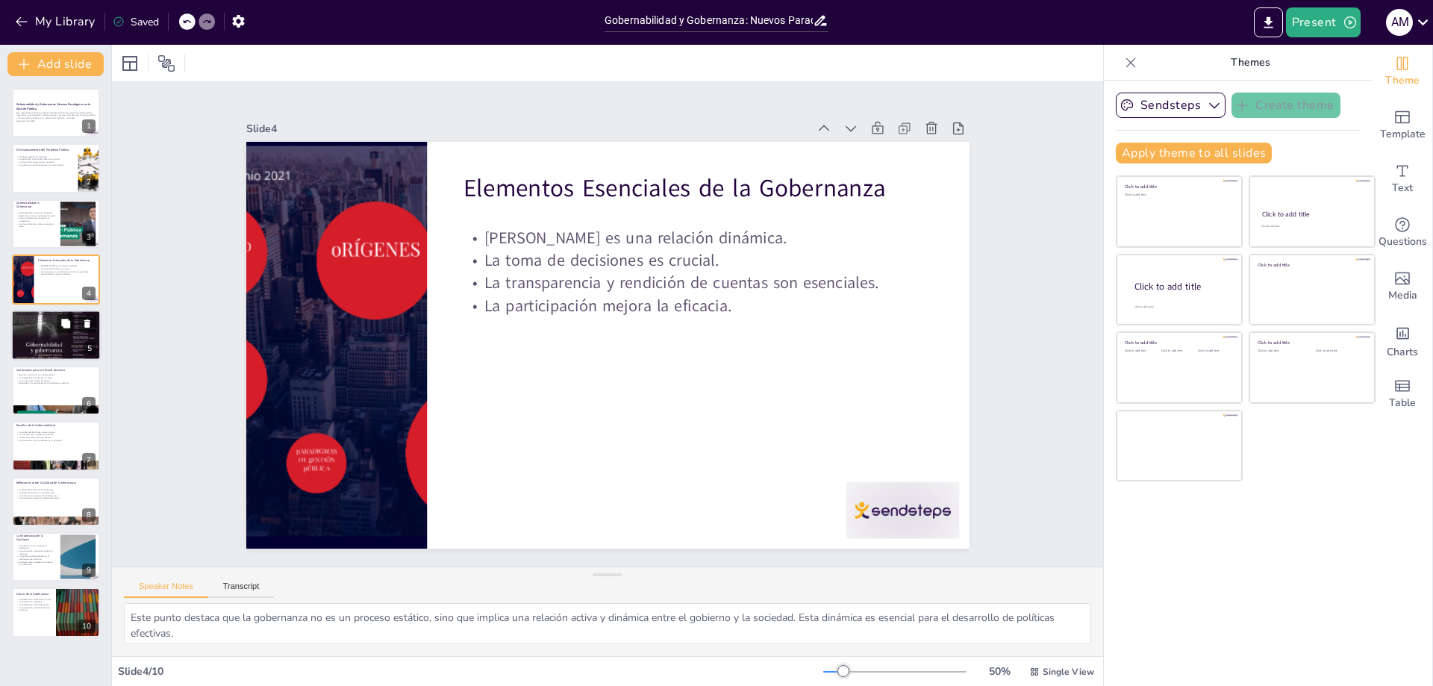
click at [49, 336] on div at bounding box center [56, 334] width 90 height 77
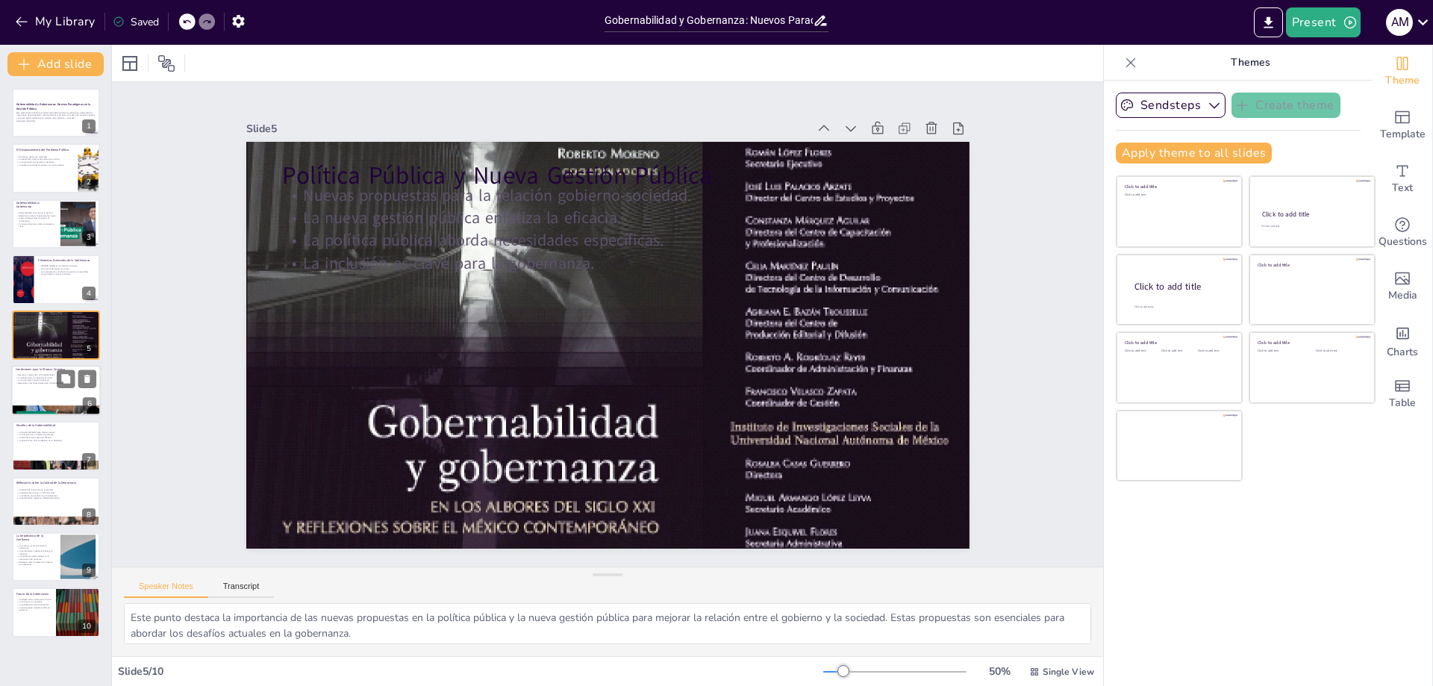
click at [46, 393] on div at bounding box center [56, 390] width 90 height 51
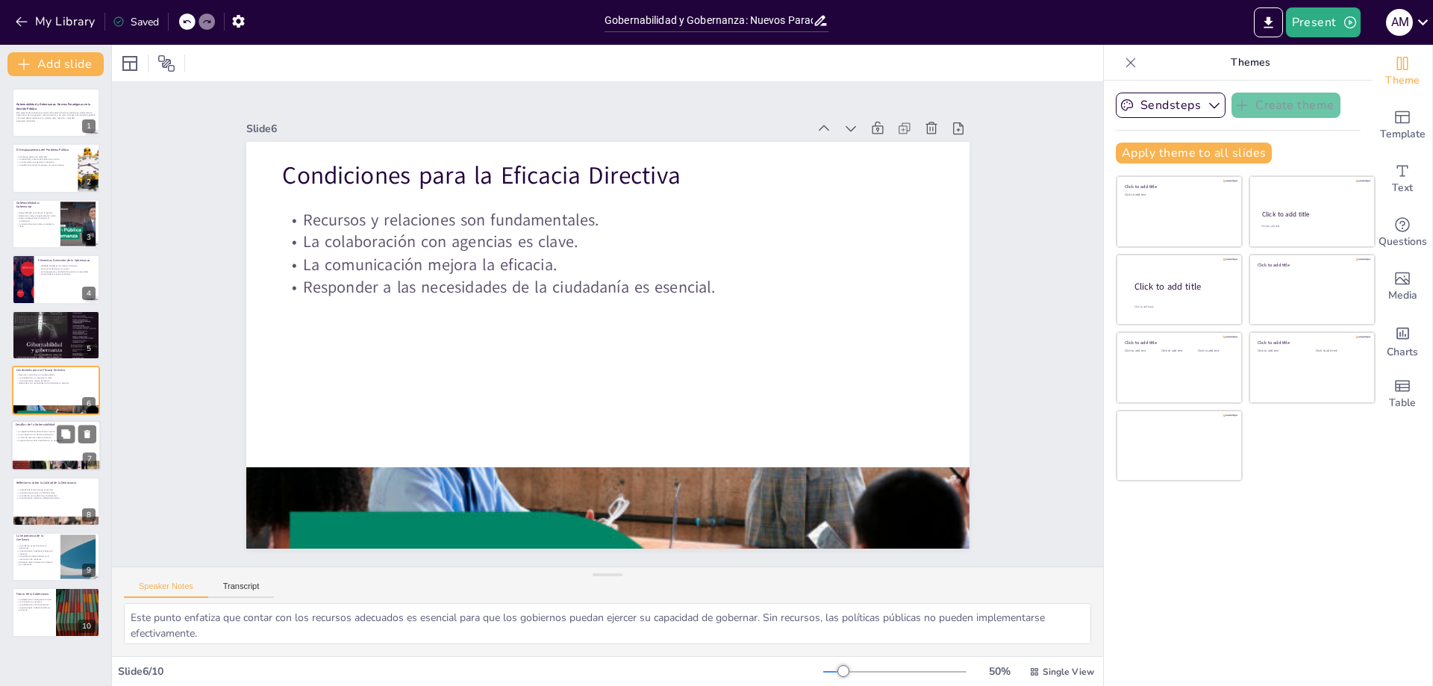
click at [47, 449] on div at bounding box center [56, 446] width 90 height 51
type textarea "Este punto destaca que la ingobernabilidad no es un fenómeno aislado, sino que …"
